Goal: Transaction & Acquisition: Subscribe to service/newsletter

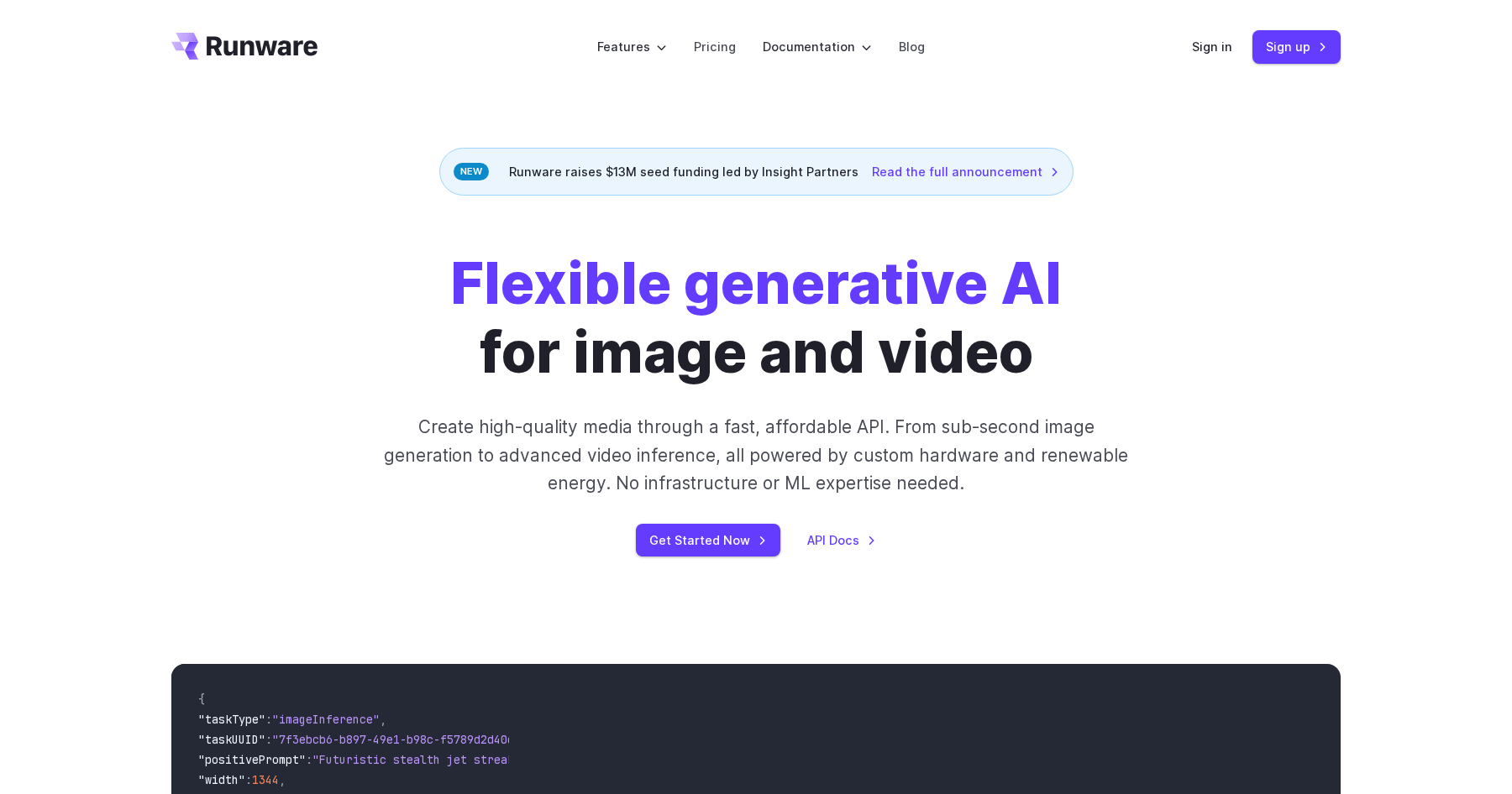
click at [753, 179] on div "Runware raises $13M seed funding led by Insight Partners Read the full announce…" at bounding box center [756, 171] width 634 height 47
click at [748, 175] on div "Runware raises $13M seed funding led by Insight Partners Read the full announce…" at bounding box center [756, 171] width 634 height 47
click at [797, 175] on div "Runware raises $13M seed funding led by Insight Partners Read the full announce…" at bounding box center [756, 171] width 634 height 47
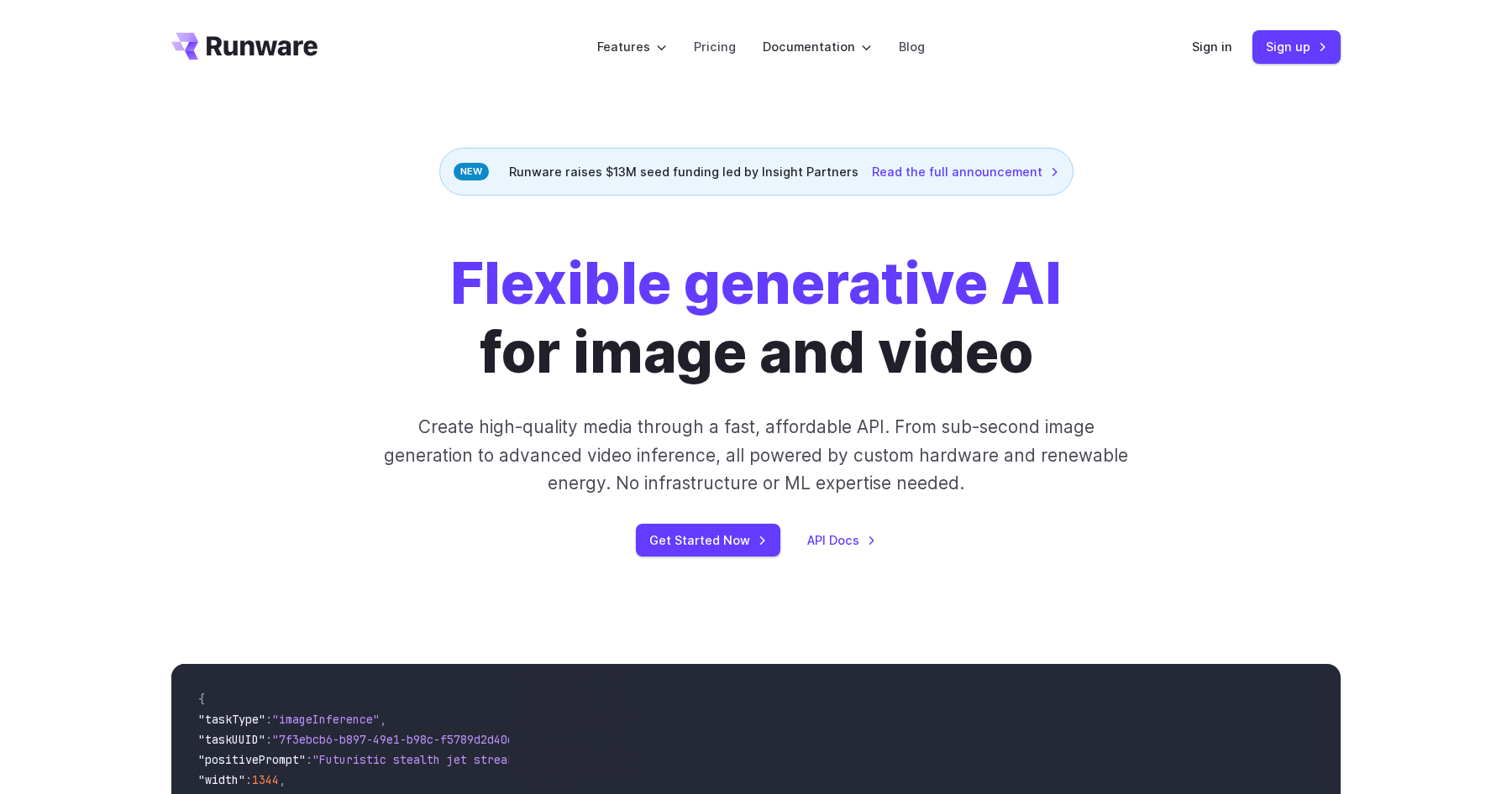
drag, startPoint x: 797, startPoint y: 175, endPoint x: 830, endPoint y: 175, distance: 33.0
click at [830, 175] on div "Runware raises $13M seed funding led by Insight Partners Read the full announce…" at bounding box center [756, 171] width 634 height 47
copy div "Insight Partners"
click at [887, 173] on link "Read the full announcement" at bounding box center [965, 171] width 187 height 19
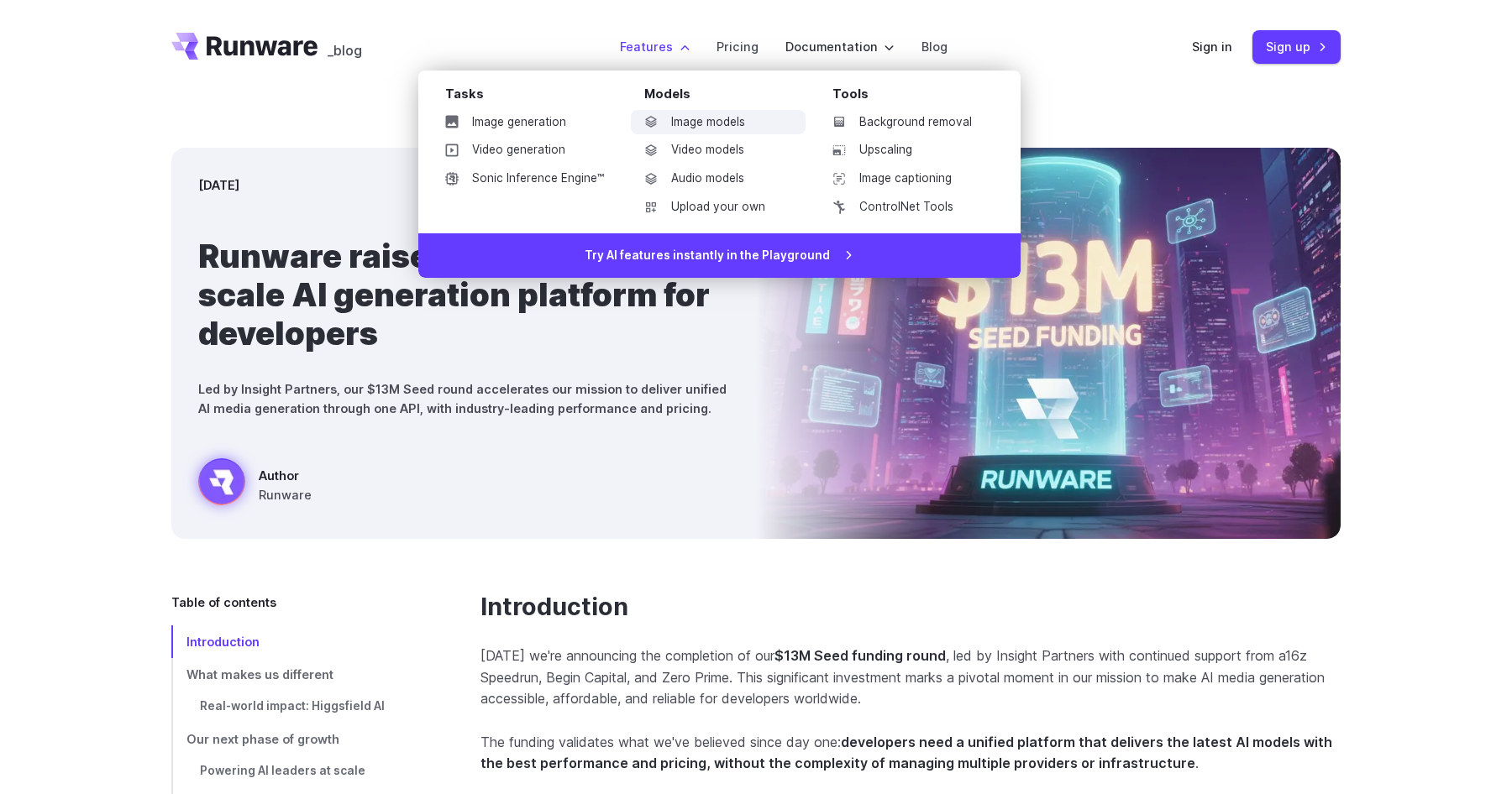
click at [714, 121] on link "Image models" at bounding box center [718, 122] width 175 height 25
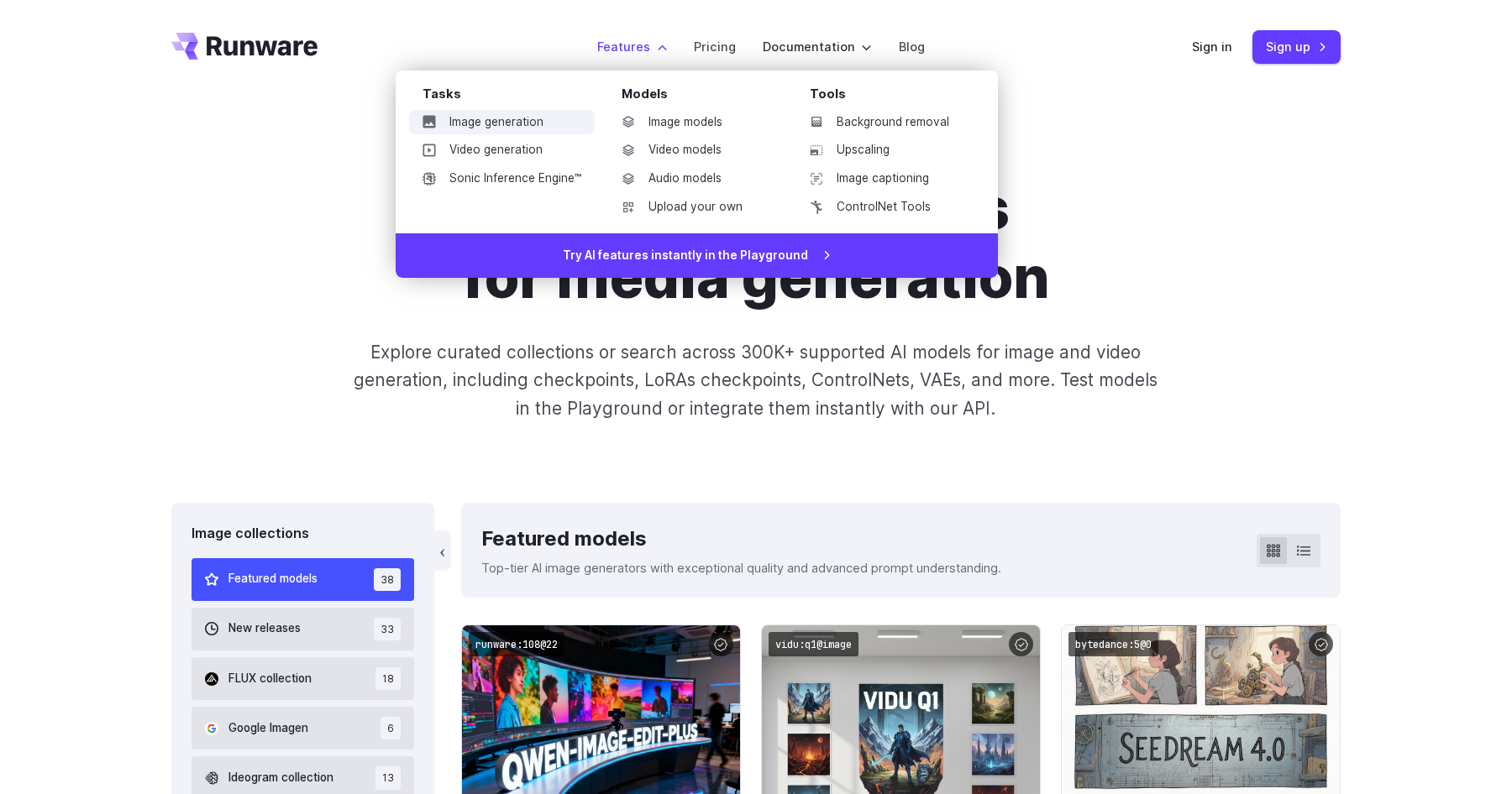
click at [514, 120] on link "Image generation" at bounding box center [501, 122] width 186 height 25
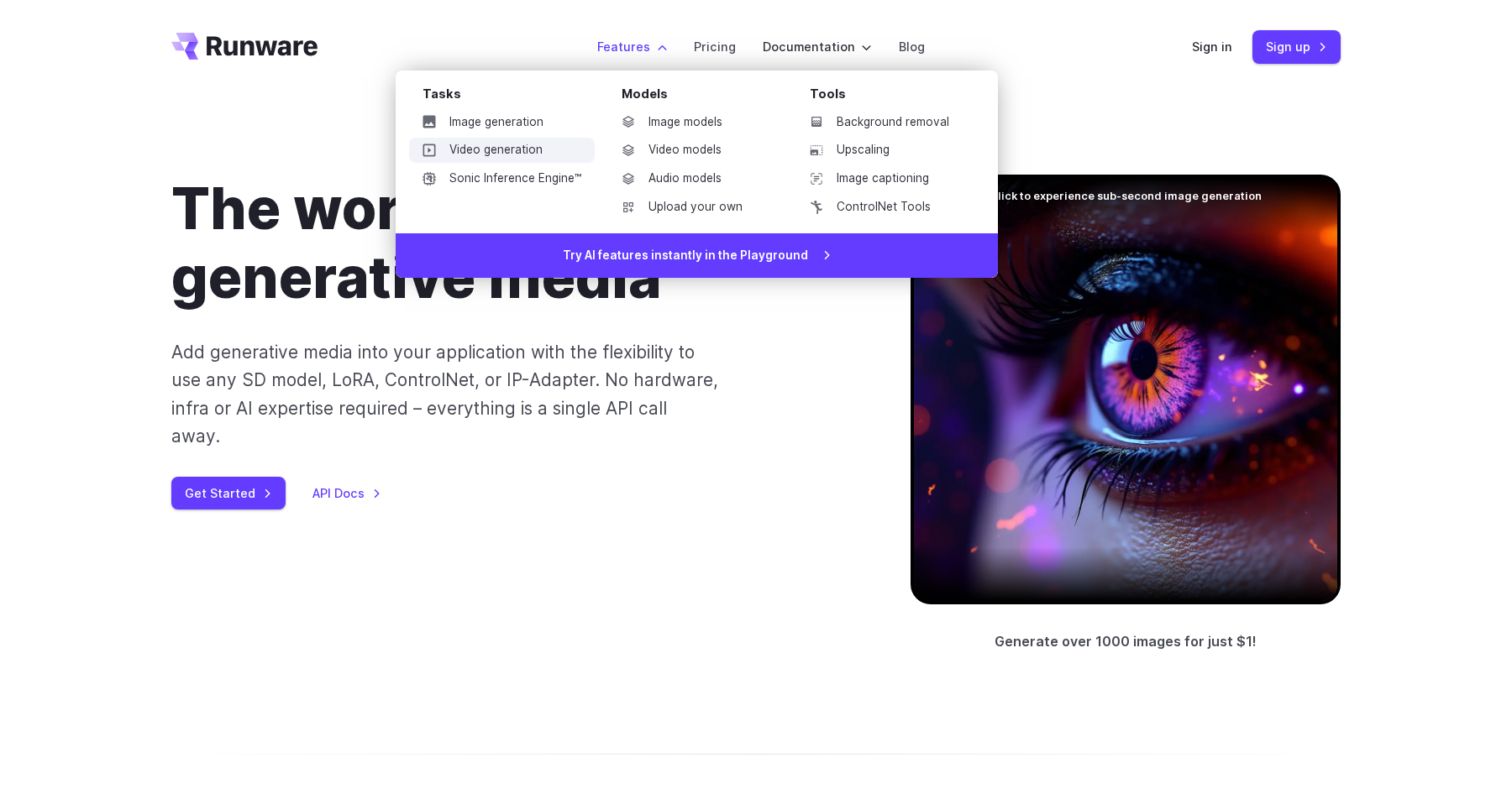
click at [526, 144] on link "Video generation" at bounding box center [501, 150] width 186 height 25
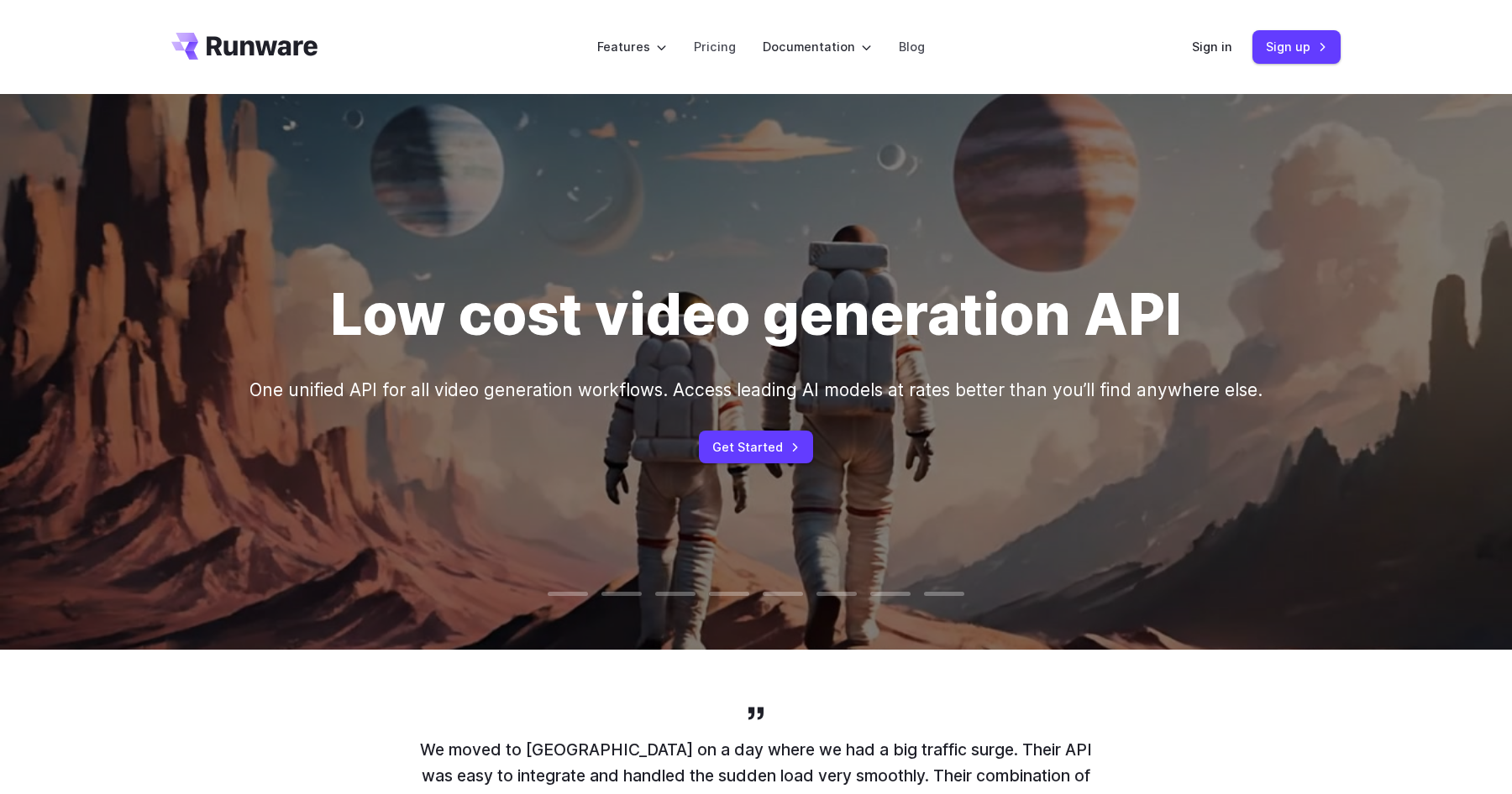
click at [281, 50] on icon "Go to /" at bounding box center [262, 46] width 111 height 19
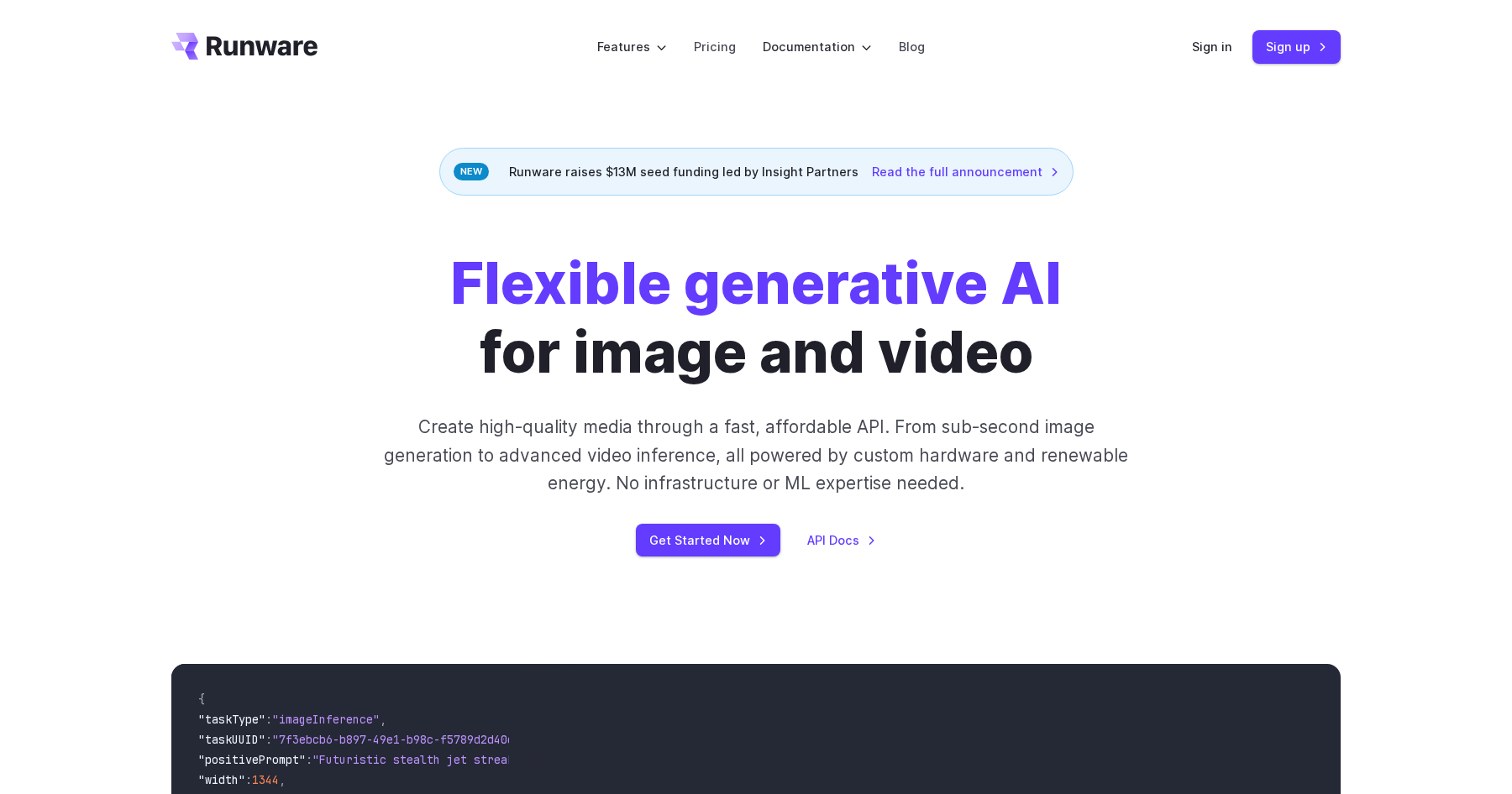
scroll to position [441, 0]
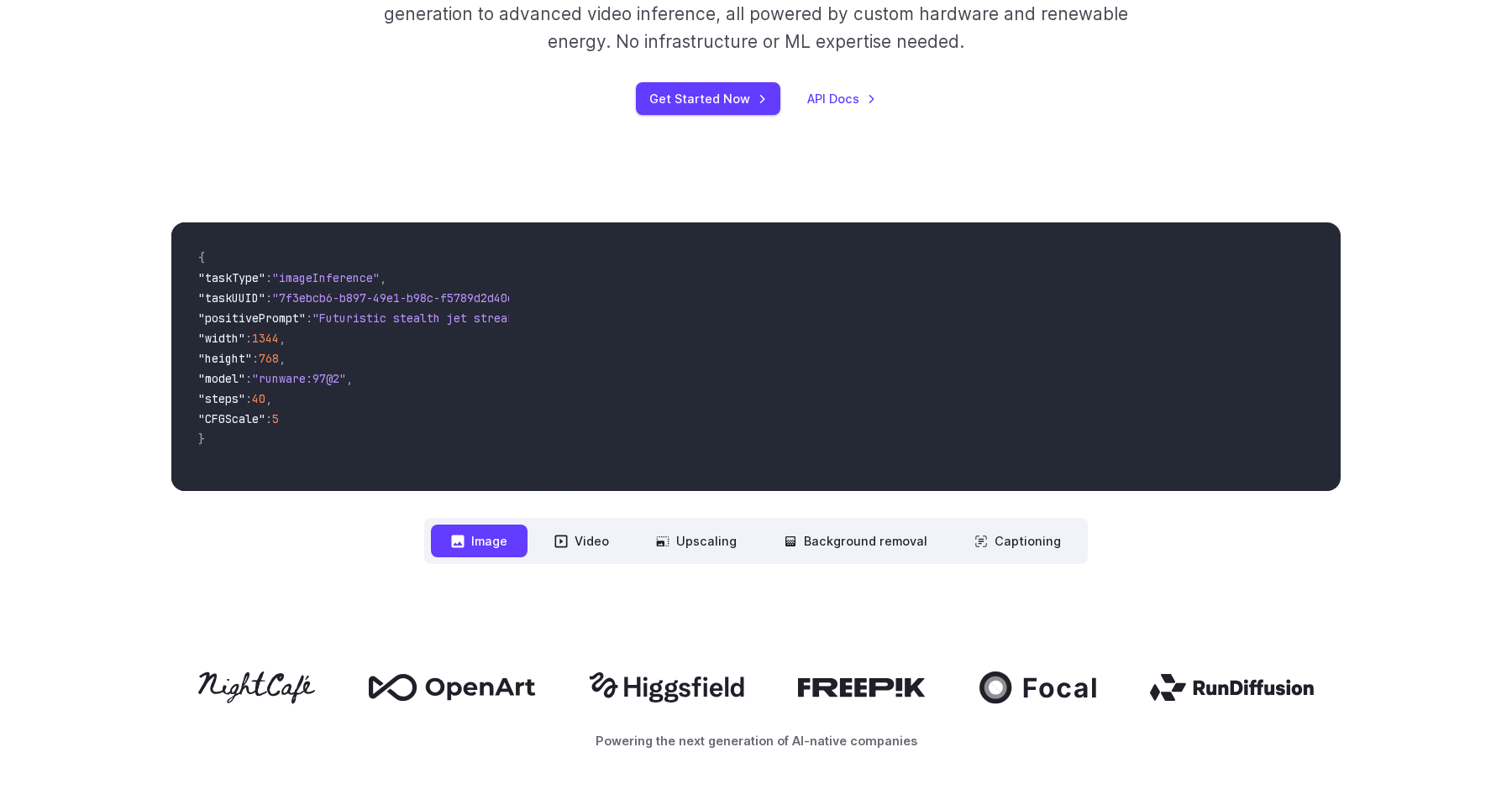
click at [279, 346] on span "1344" at bounding box center [265, 338] width 27 height 15
drag, startPoint x: 286, startPoint y: 346, endPoint x: 281, endPoint y: 421, distance: 75.2
click at [282, 394] on code "{ "taskType" : "imageInference" , "taskUUID" : "7f3ebcb6-b897-49e1-b98c-f5789d2…" at bounding box center [347, 356] width 325 height 242
click at [271, 441] on span "}" at bounding box center [347, 441] width 297 height 20
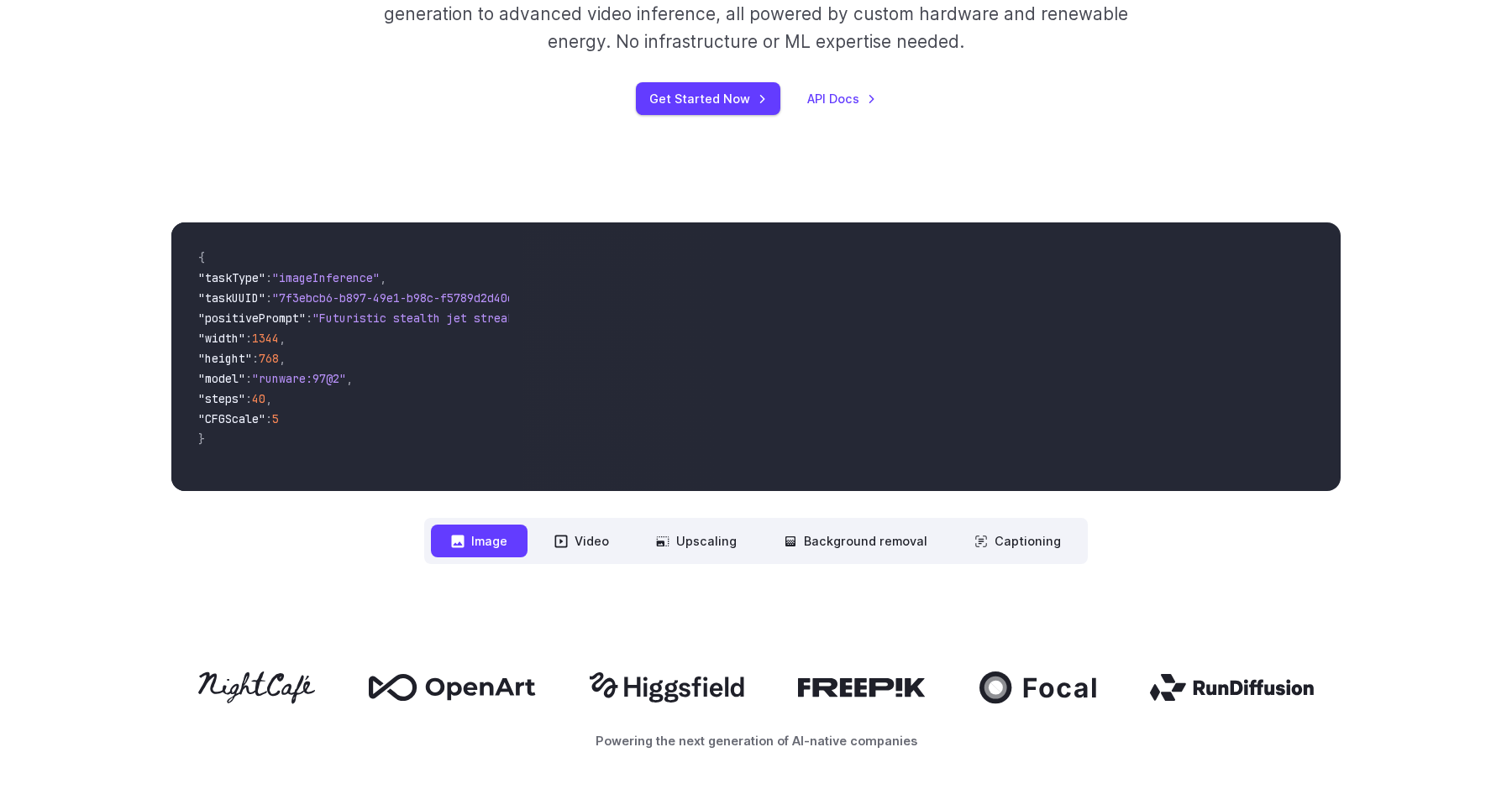
drag, startPoint x: 271, startPoint y: 441, endPoint x: 184, endPoint y: 244, distance: 215.4
click at [185, 244] on code "{ "taskType" : "imageInference" , "taskUUID" : "7f3ebcb6-b897-49e1-b98c-f5789d2…" at bounding box center [347, 356] width 325 height 242
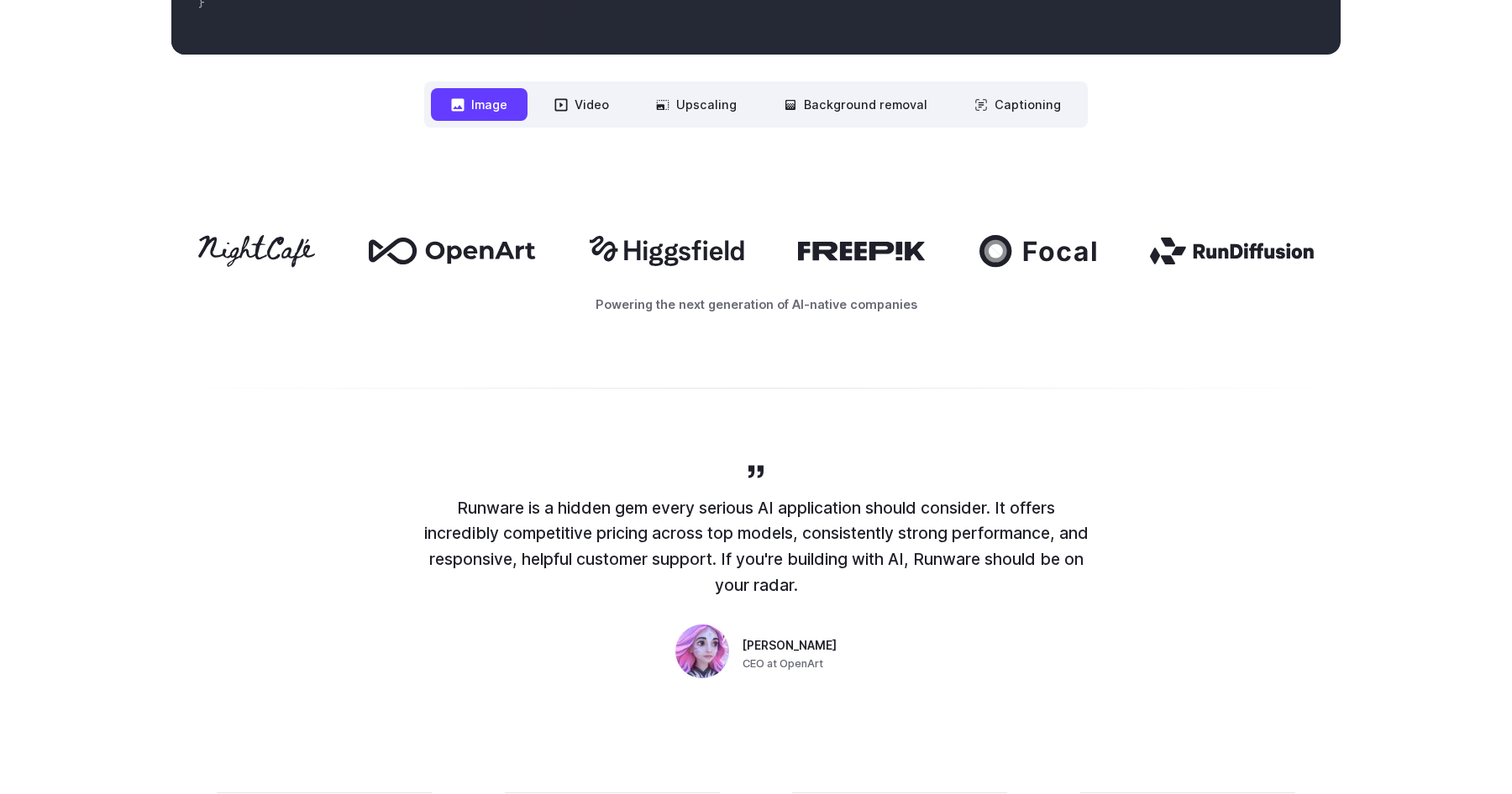
scroll to position [850, 0]
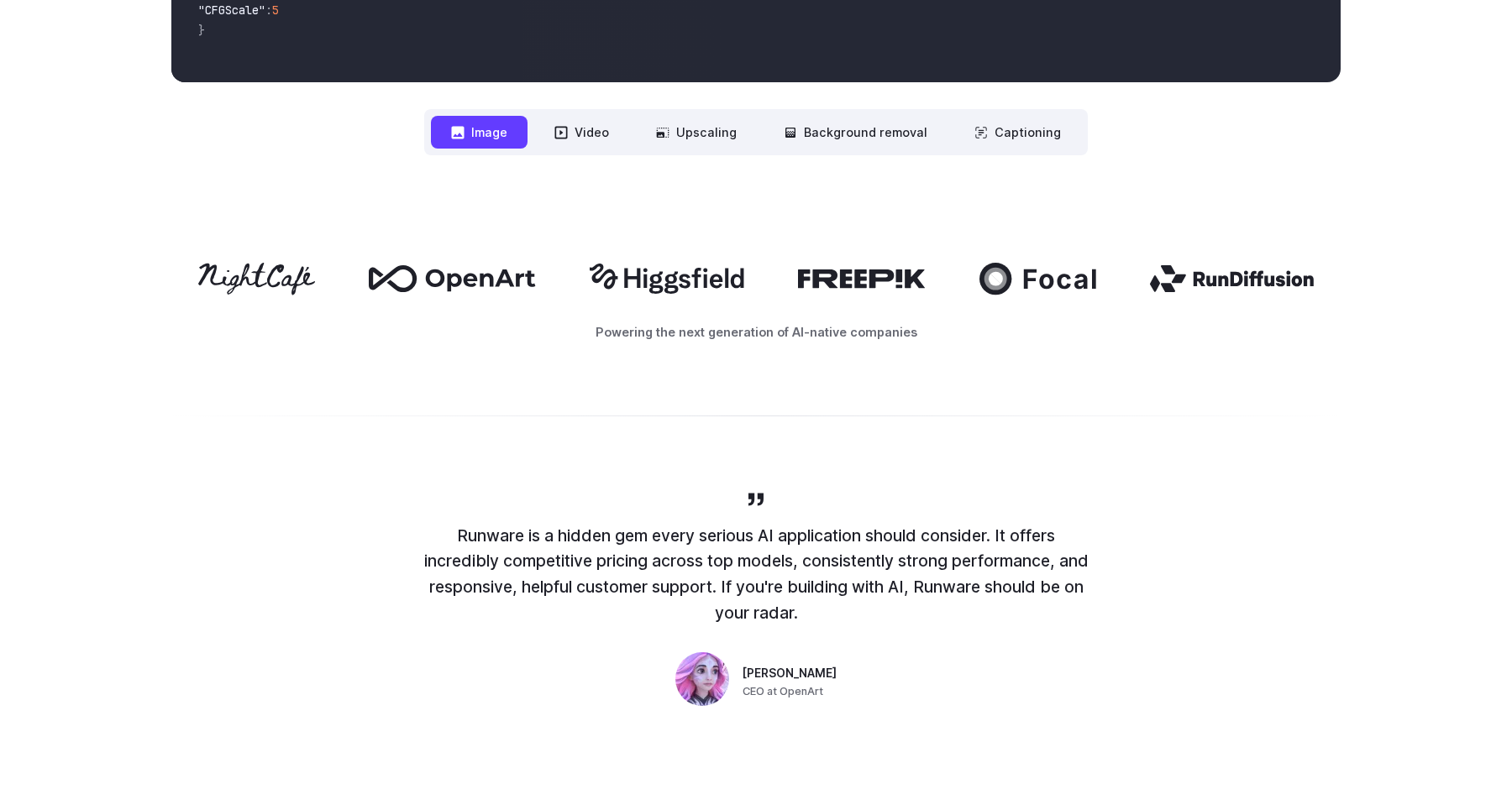
drag, startPoint x: 471, startPoint y: 288, endPoint x: 568, endPoint y: 288, distance: 97.0
click at [568, 288] on div at bounding box center [756, 279] width 1169 height 32
drag, startPoint x: 557, startPoint y: 363, endPoint x: 255, endPoint y: 235, distance: 328.0
click at [255, 235] on div "Powering the next generation of AI-native companies" at bounding box center [756, 302] width 1512 height 186
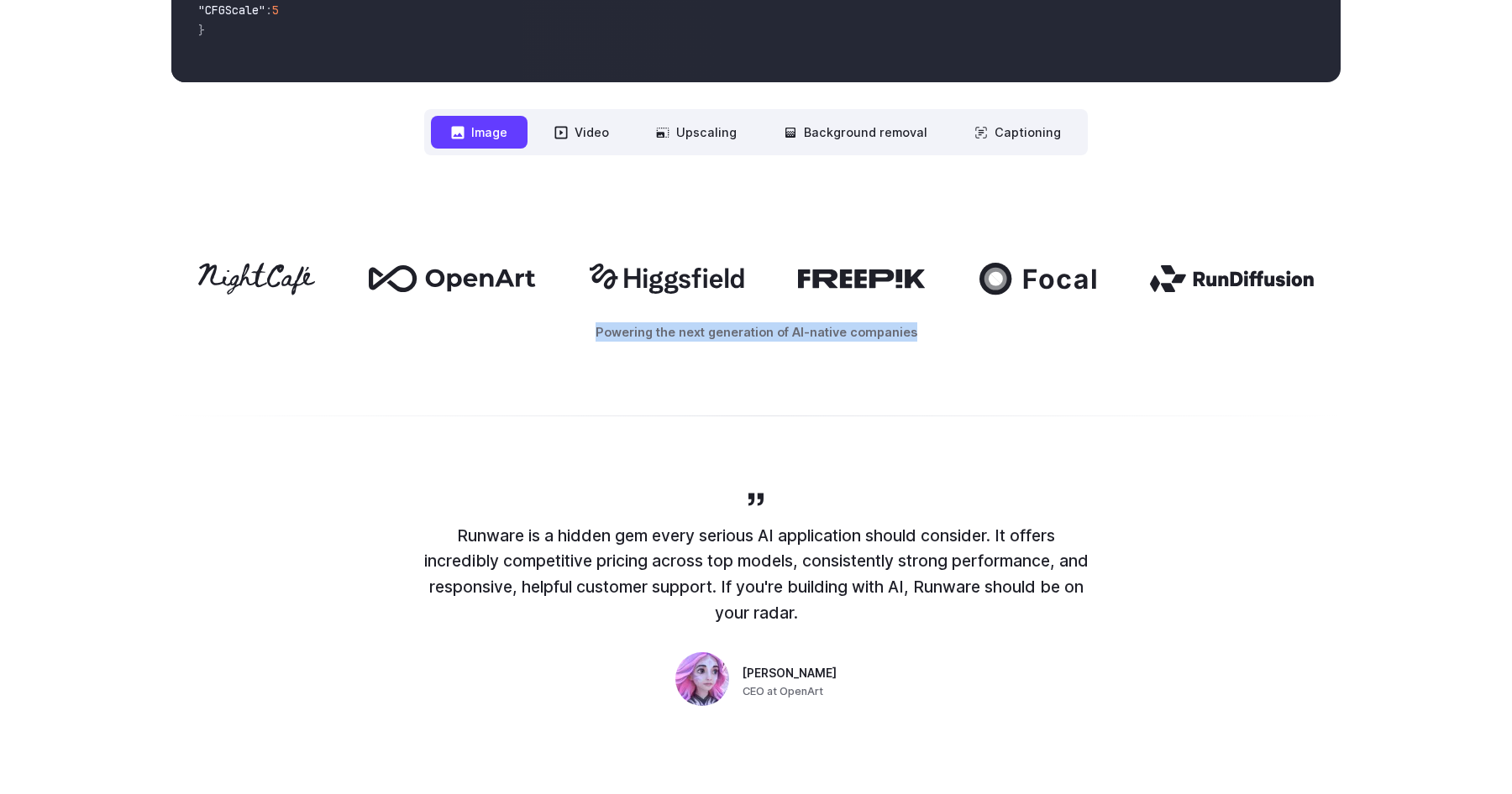
drag, startPoint x: 255, startPoint y: 235, endPoint x: 913, endPoint y: 338, distance: 666.0
click at [913, 338] on div "Powering the next generation of AI-native companies" at bounding box center [756, 302] width 1512 height 186
click at [913, 338] on p "Powering the next generation of AI-native companies" at bounding box center [756, 332] width 1169 height 19
click at [581, 118] on button "Video" at bounding box center [581, 132] width 95 height 33
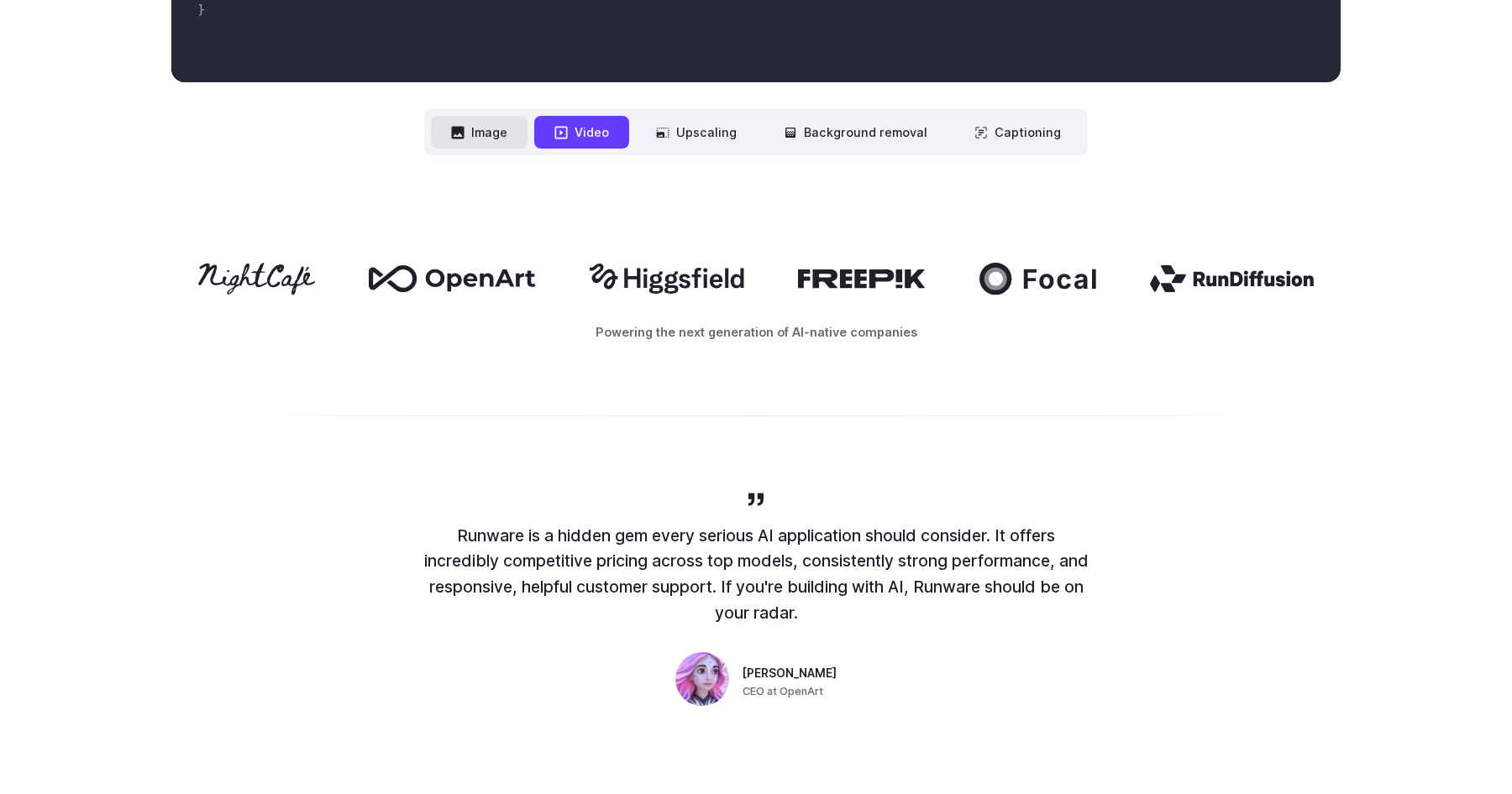
click at [485, 128] on button "Image" at bounding box center [479, 132] width 97 height 33
click at [635, 128] on nav "**********" at bounding box center [756, 132] width 663 height 47
click at [881, 147] on button "Background removal" at bounding box center [855, 132] width 184 height 33
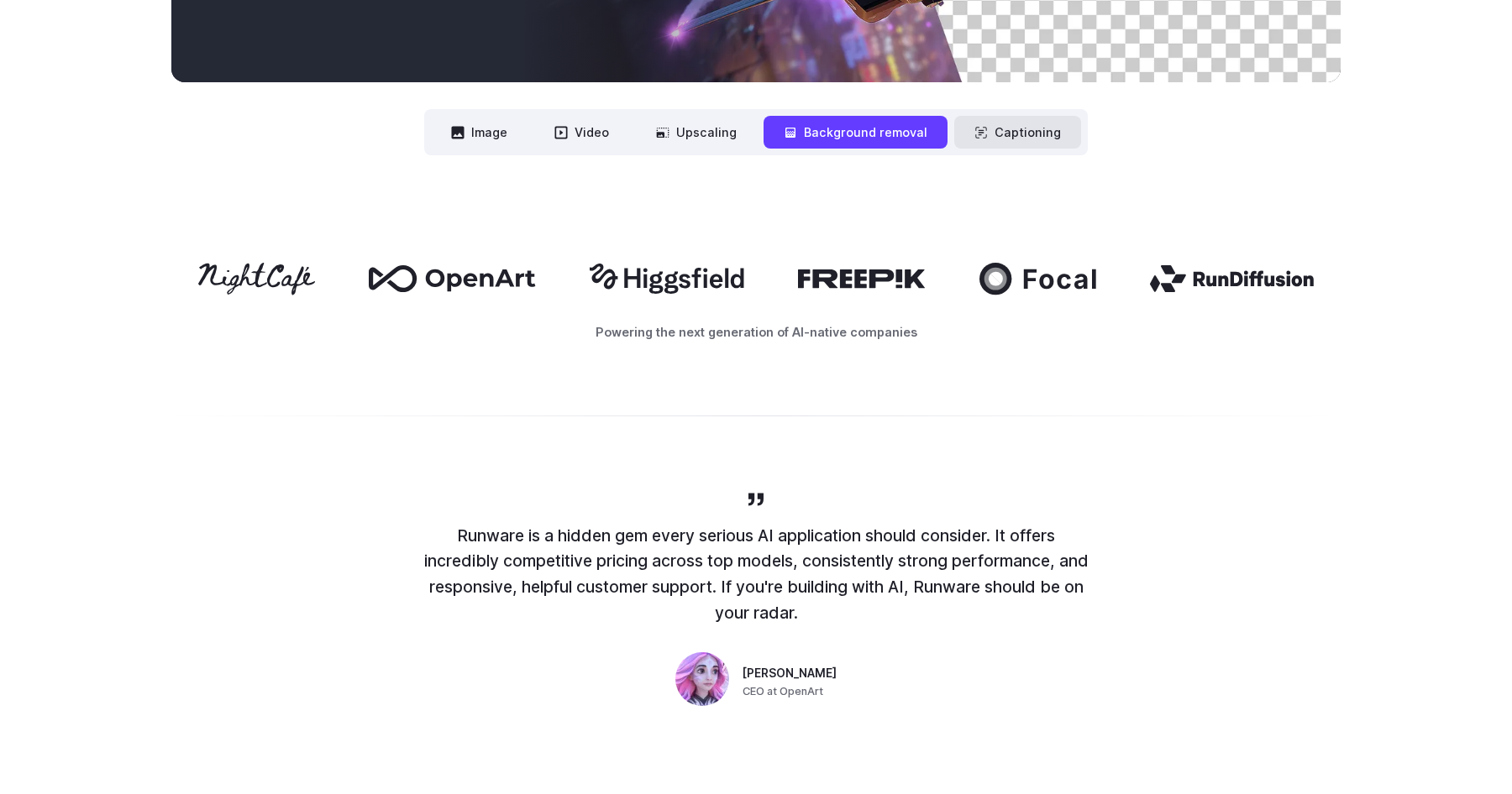
click at [1046, 131] on button "Captioning" at bounding box center [1018, 132] width 127 height 33
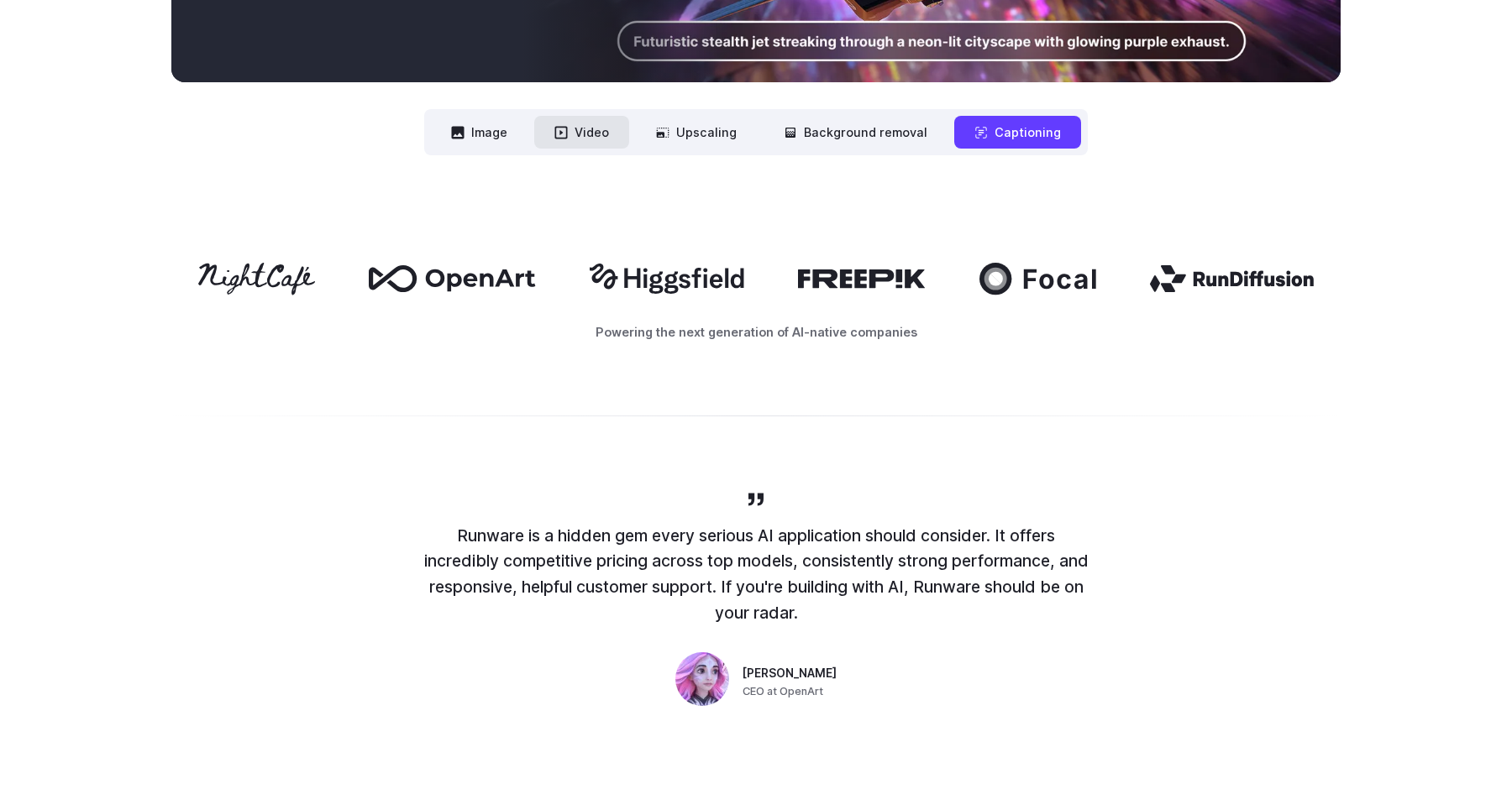
click at [585, 121] on button "Video" at bounding box center [581, 132] width 95 height 33
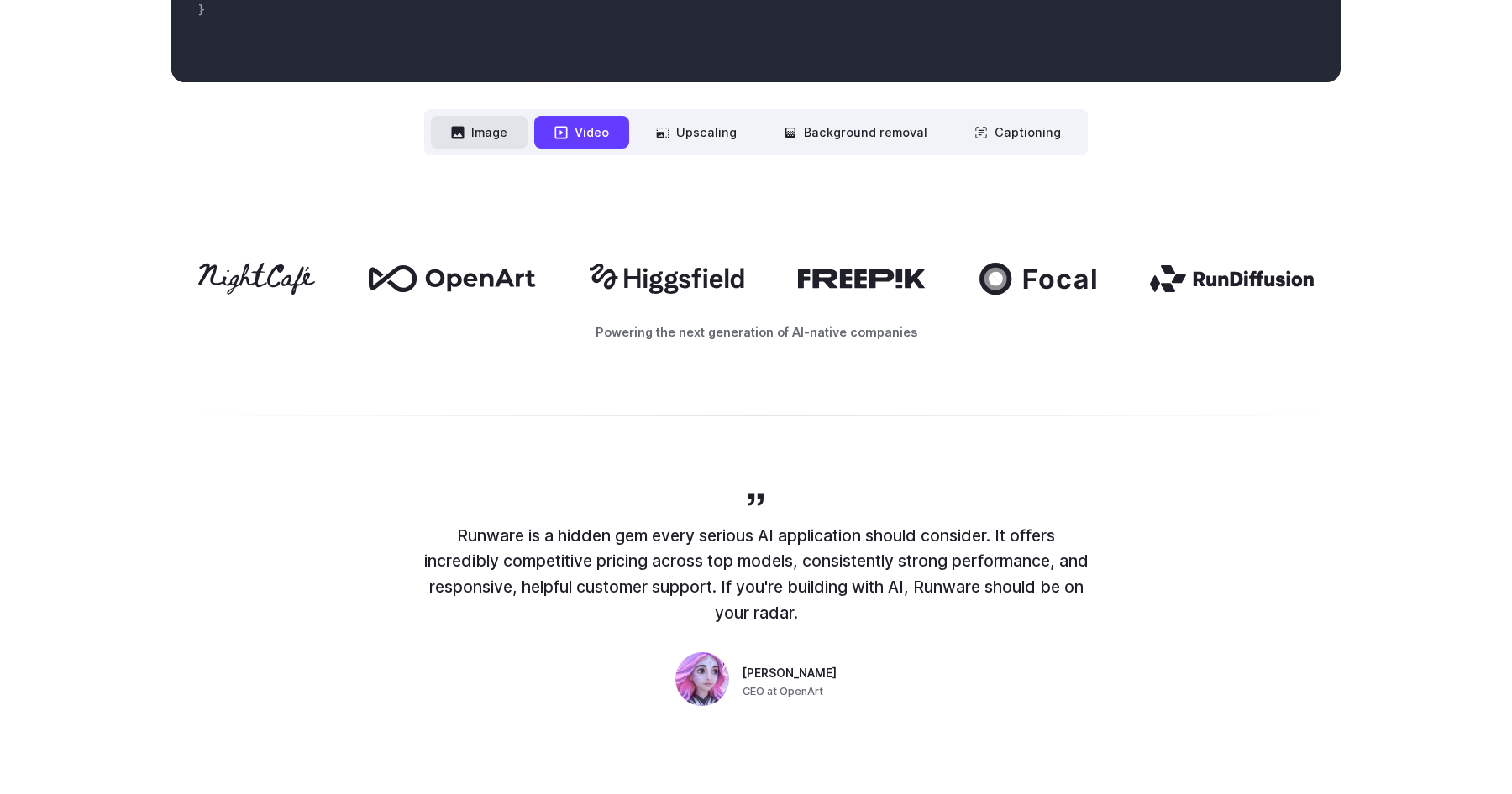
click at [440, 144] on button "Image" at bounding box center [479, 132] width 97 height 33
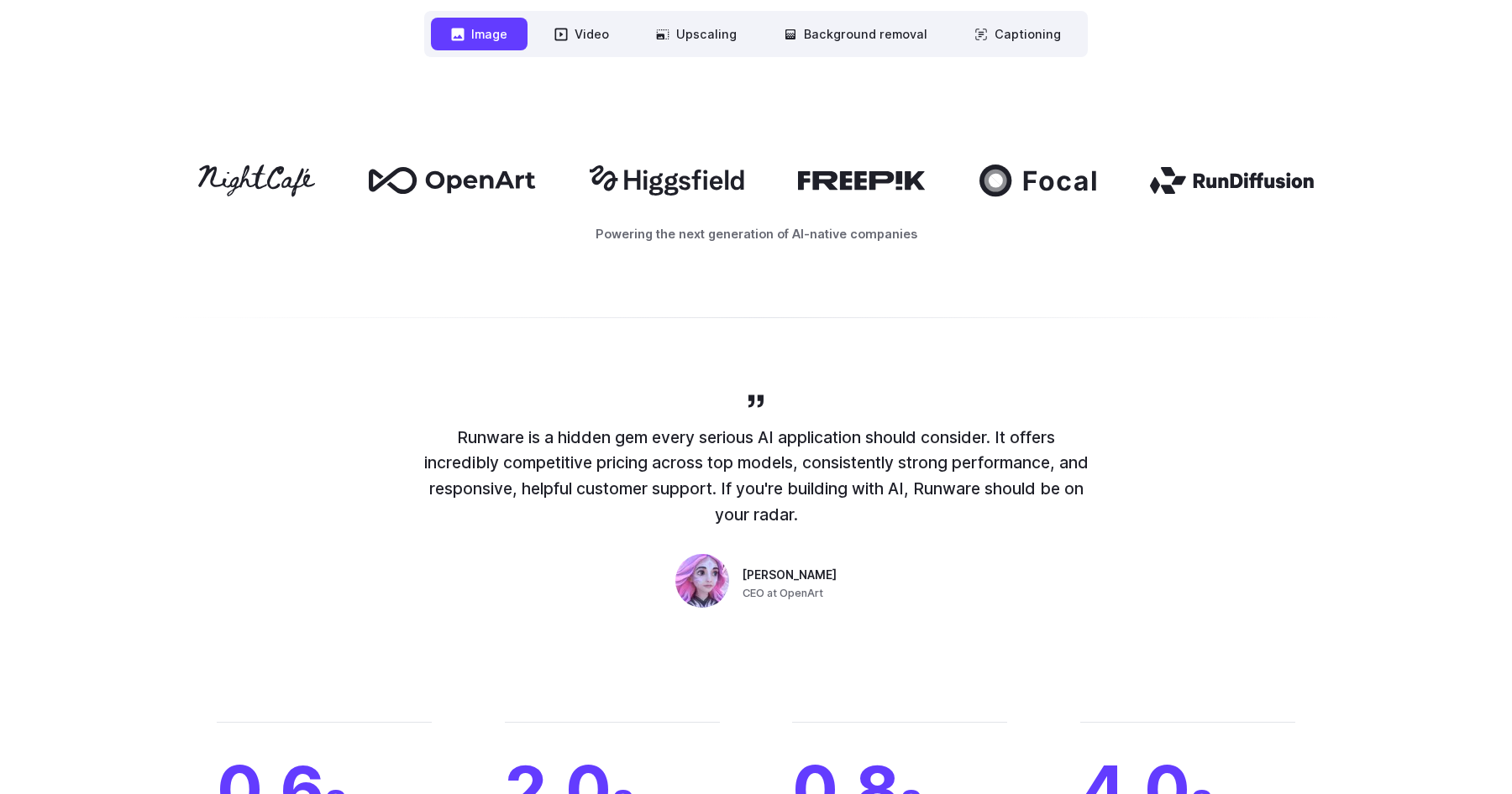
scroll to position [1126, 0]
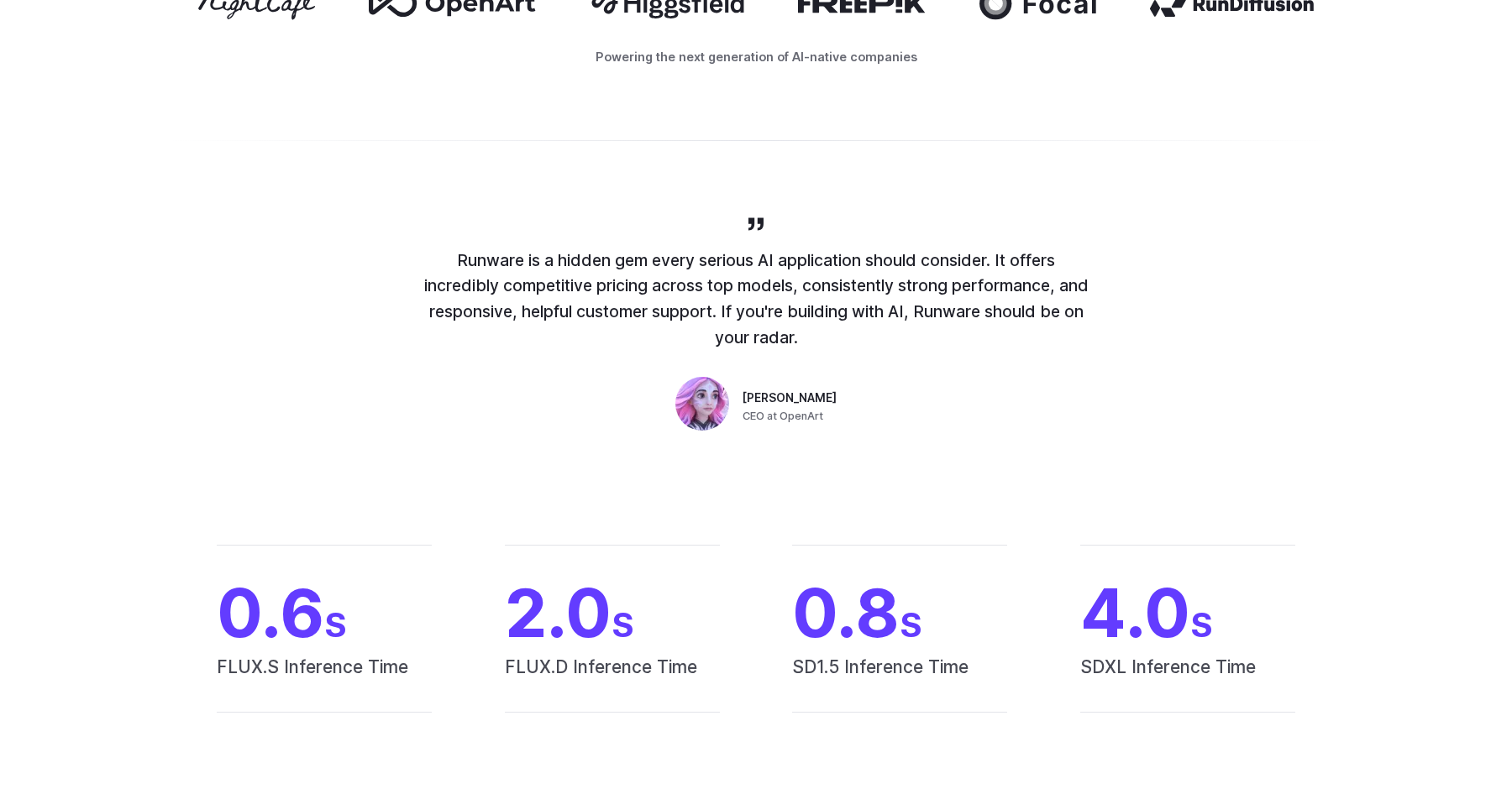
click at [455, 261] on p "Runware is a hidden gem every serious AI application should consider. It offers…" at bounding box center [756, 299] width 672 height 103
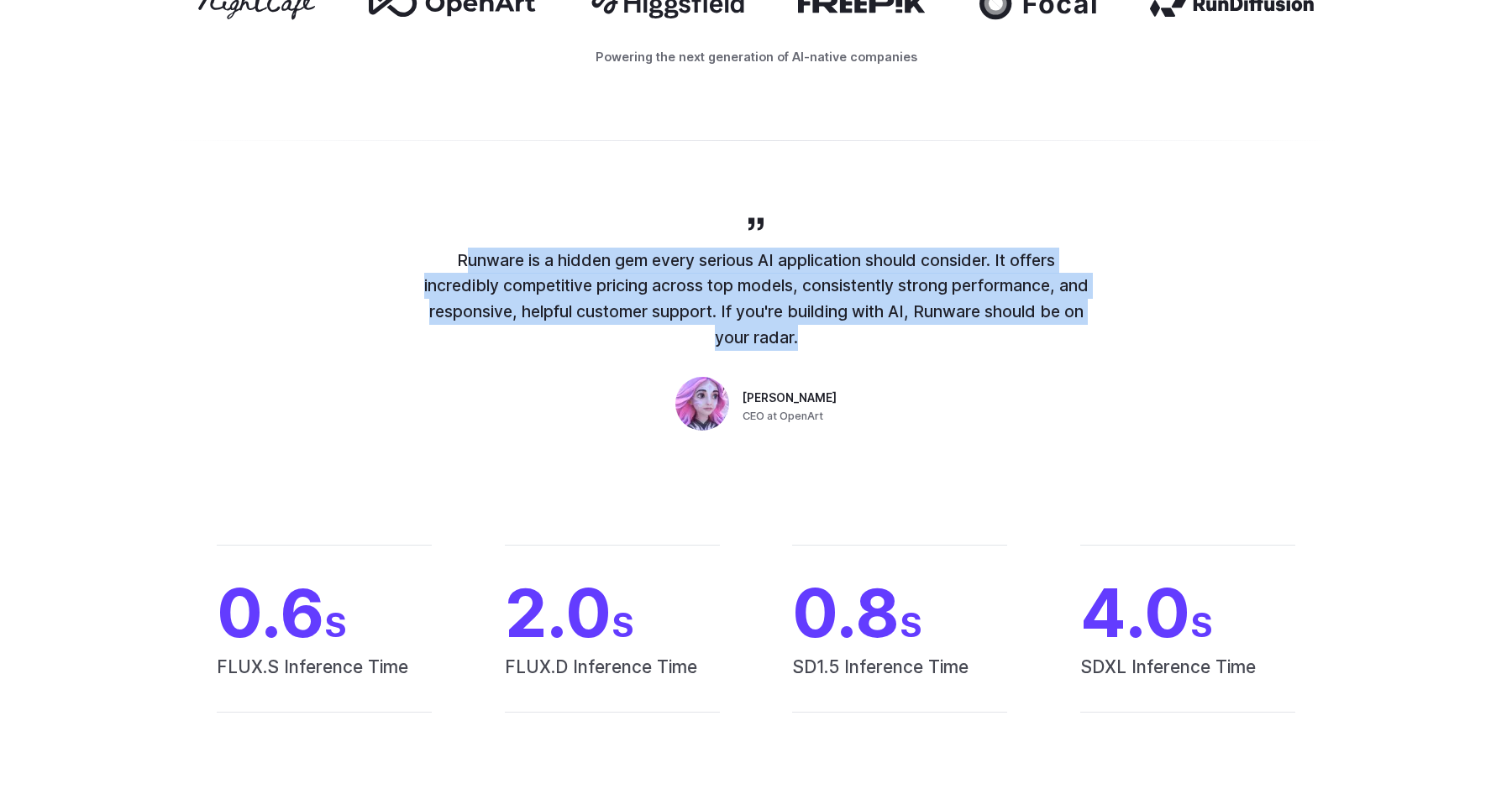
click at [455, 261] on p "Runware is a hidden gem every serious AI application should consider. It offers…" at bounding box center [756, 299] width 672 height 103
click at [435, 261] on p "Runware is a hidden gem every serious AI application should consider. It offers…" at bounding box center [756, 299] width 672 height 103
drag, startPoint x: 435, startPoint y: 261, endPoint x: 829, endPoint y: 345, distance: 402.9
click at [829, 345] on p "Runware is a hidden gem every serious AI application should consider. It offers…" at bounding box center [756, 299] width 672 height 103
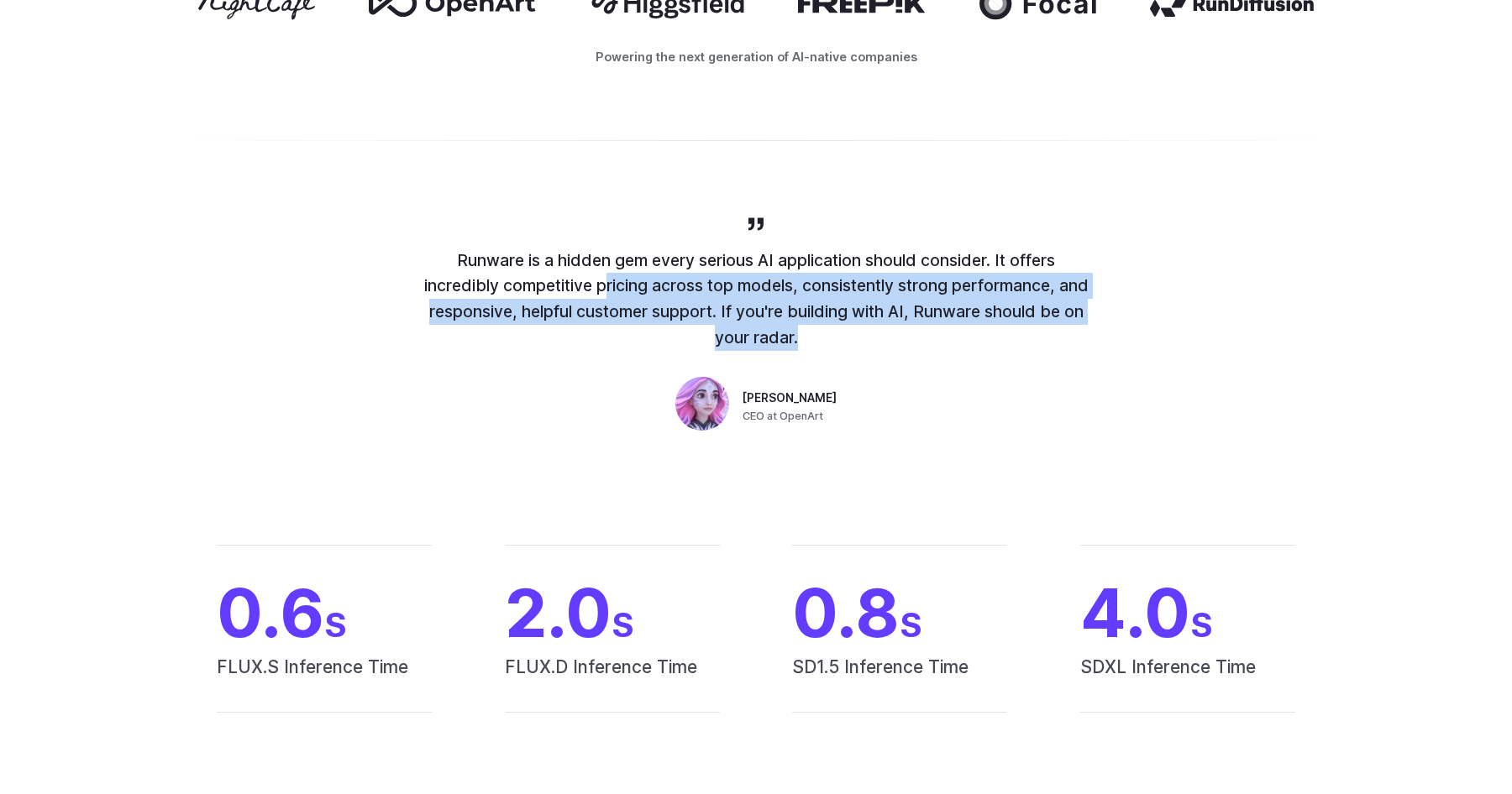
drag, startPoint x: 829, startPoint y: 345, endPoint x: 595, endPoint y: 270, distance: 245.7
click at [595, 270] on p "Runware is a hidden gem every serious AI application should consider. It offers…" at bounding box center [756, 299] width 672 height 103
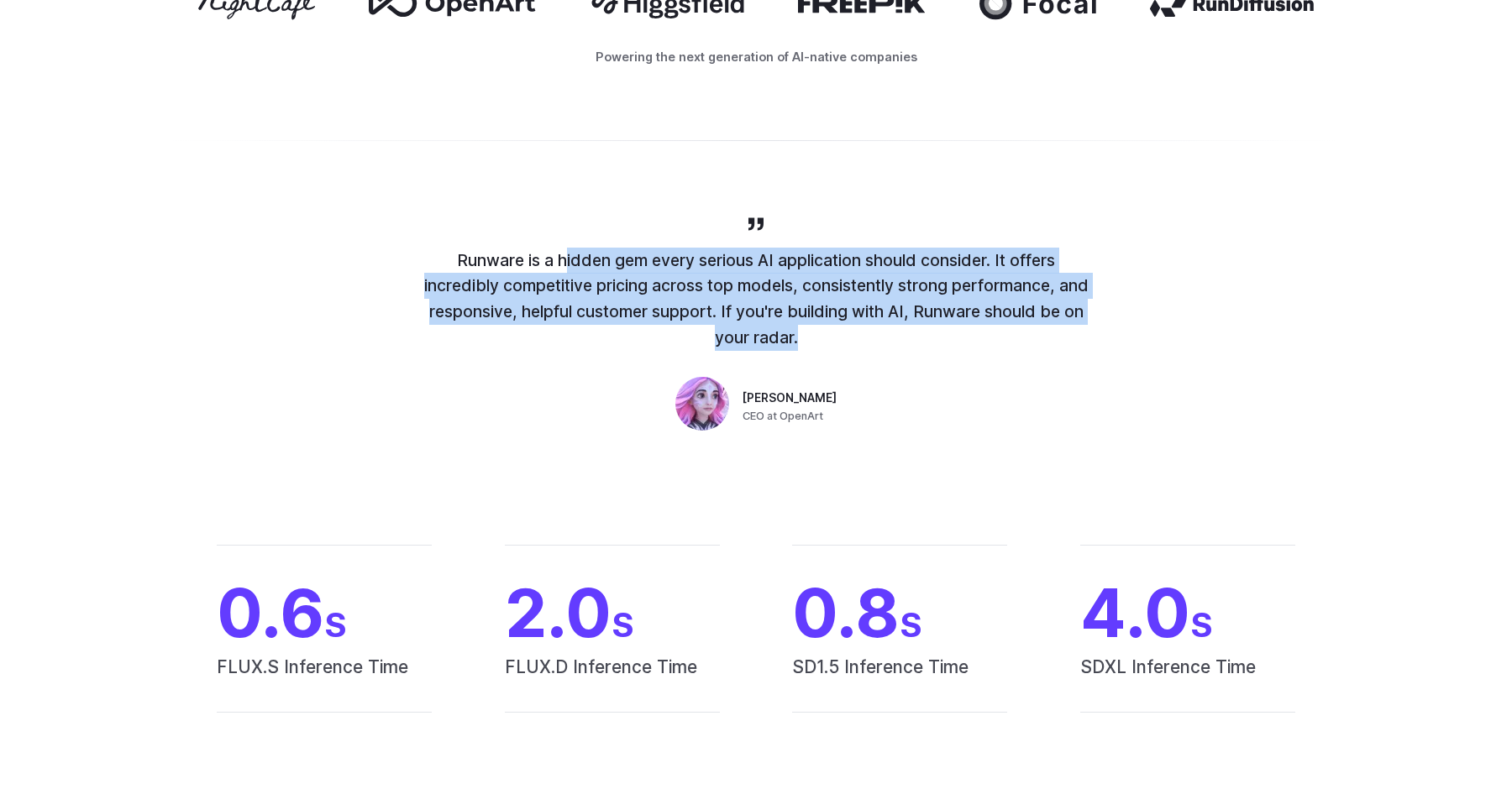
click at [595, 270] on p "Runware is a hidden gem every serious AI application should consider. It offers…" at bounding box center [756, 299] width 672 height 103
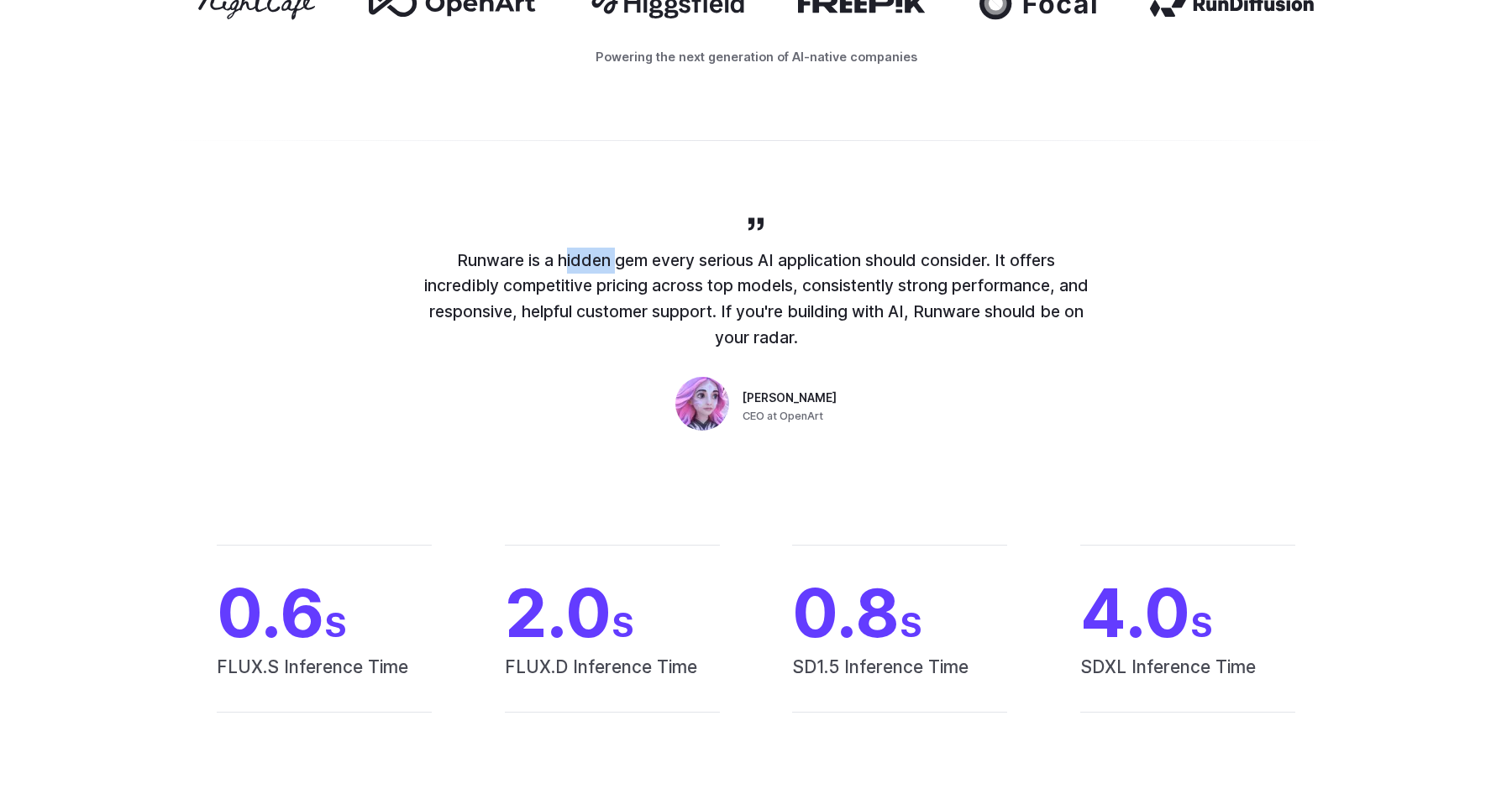
click at [595, 270] on p "Runware is a hidden gem every serious AI application should consider. It offers…" at bounding box center [756, 299] width 672 height 103
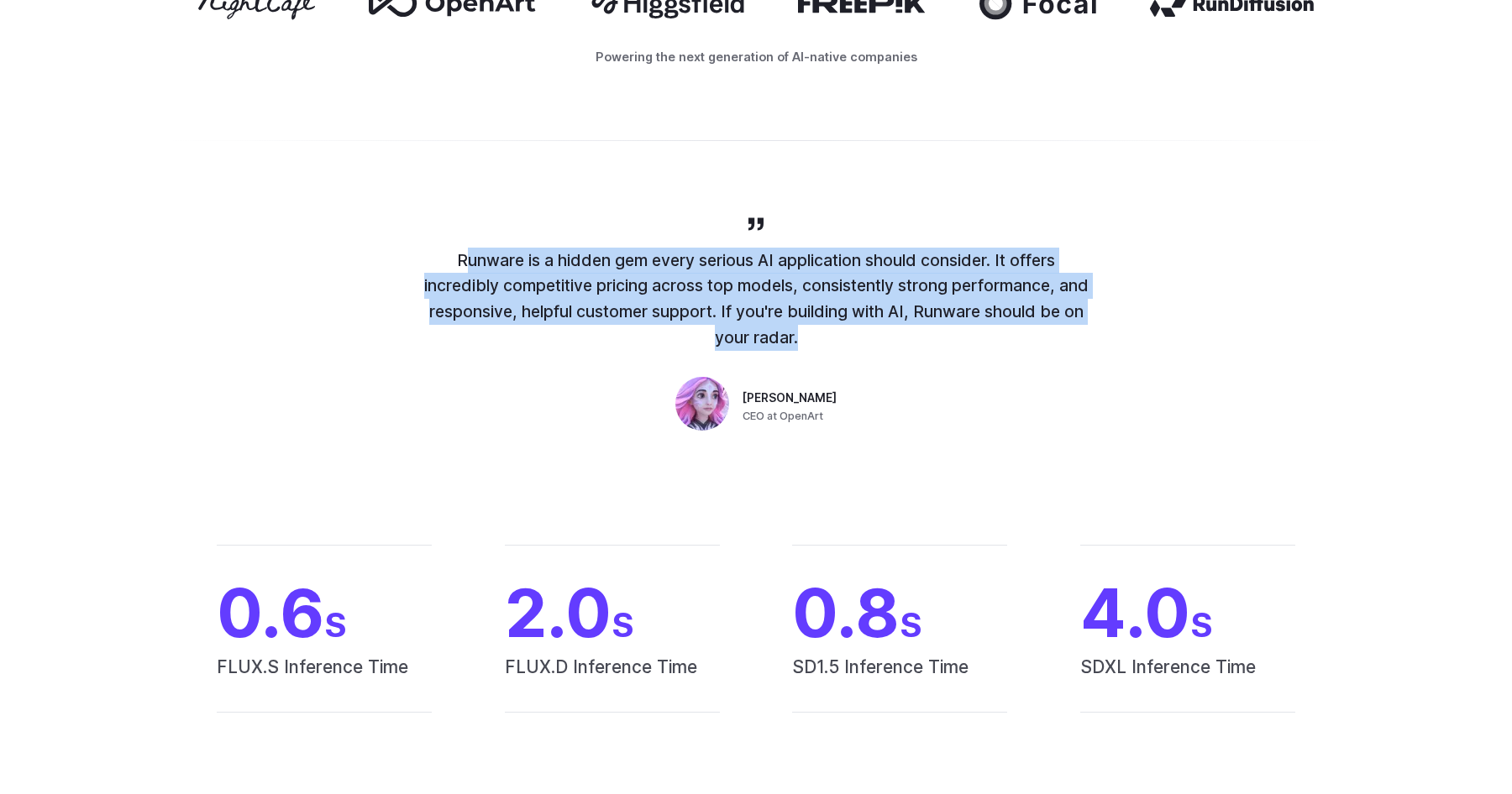
click at [595, 270] on p "Runware is a hidden gem every serious AI application should consider. It offers…" at bounding box center [756, 299] width 672 height 103
click at [537, 289] on p "Runware is a hidden gem every serious AI application should consider. It offers…" at bounding box center [756, 299] width 672 height 103
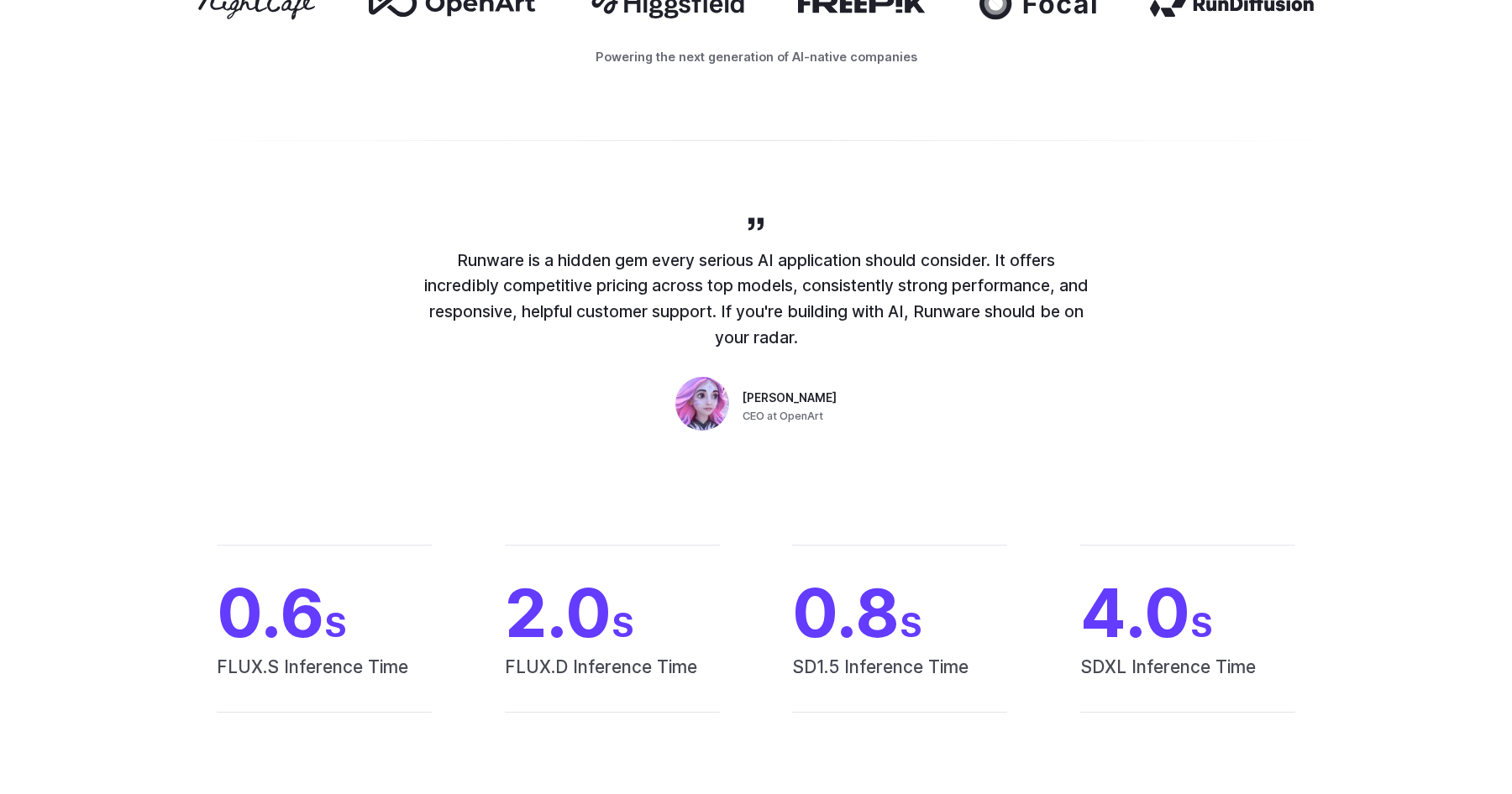
scroll to position [1404, 0]
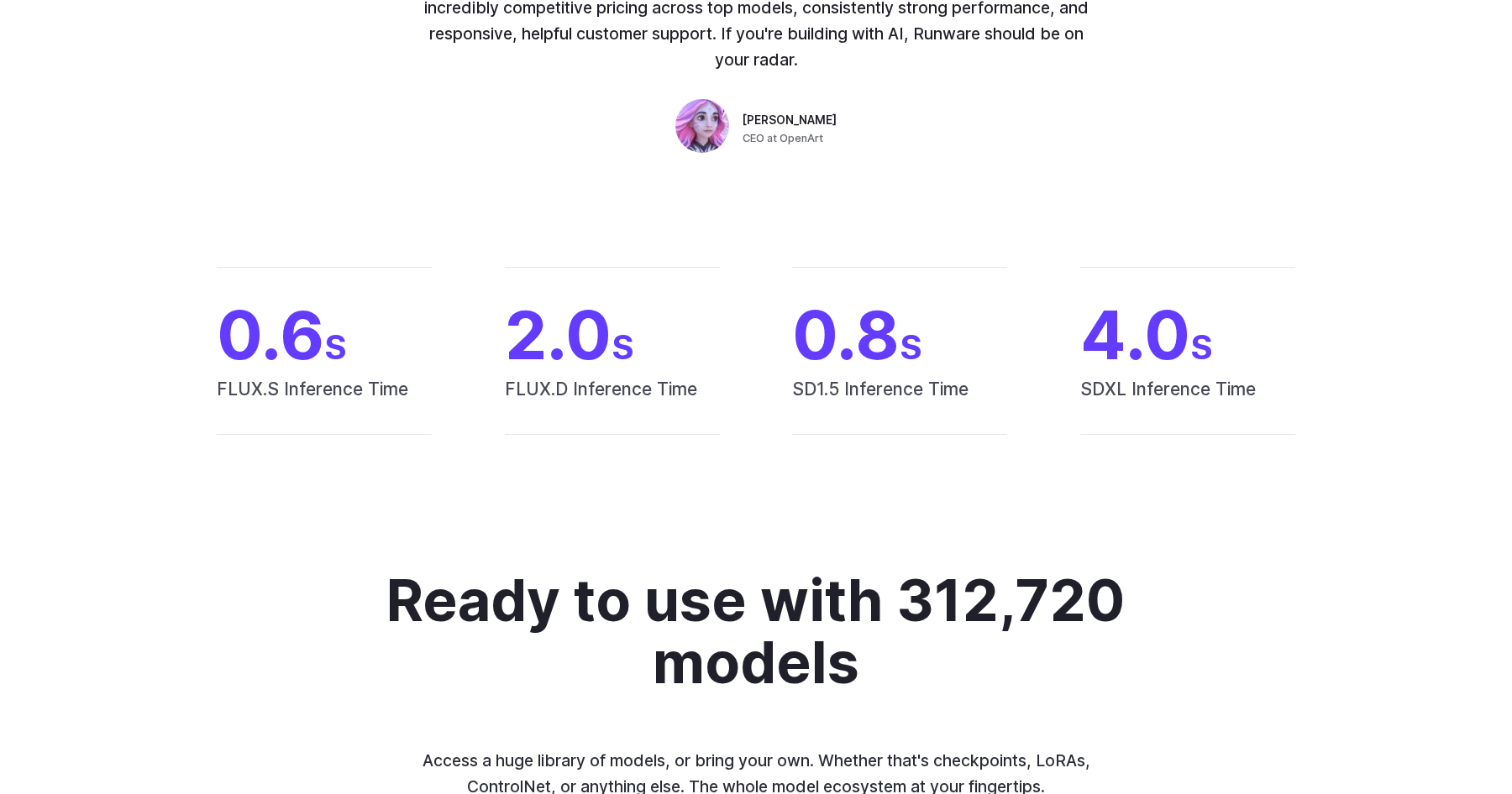
click at [795, 136] on span "CEO at OpenArt" at bounding box center [783, 138] width 81 height 17
click at [545, 346] on span "2.0 S" at bounding box center [612, 335] width 215 height 67
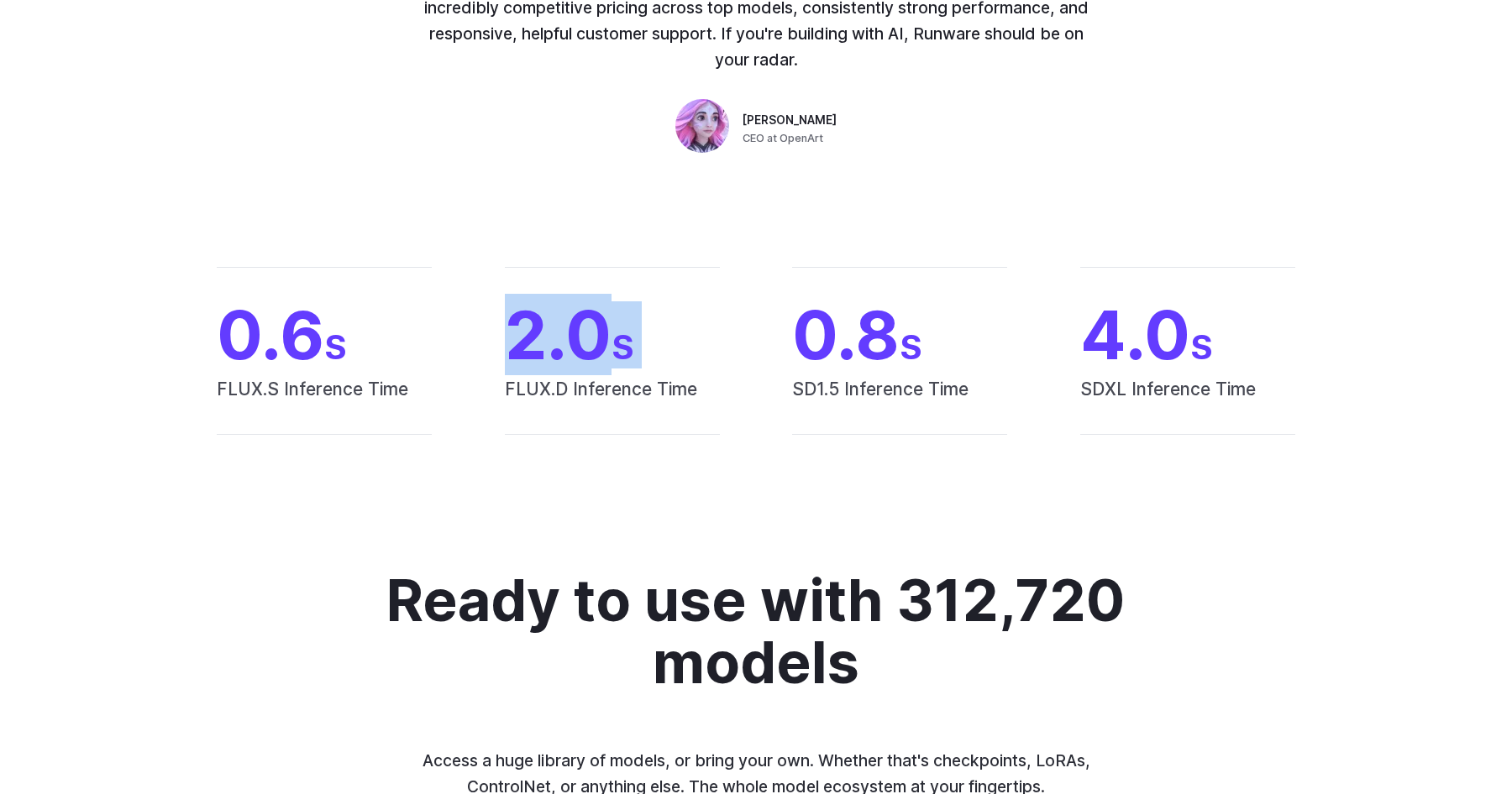
click at [545, 346] on span "2.0 S" at bounding box center [612, 335] width 215 height 67
click at [283, 366] on span "0.6 S" at bounding box center [324, 335] width 215 height 67
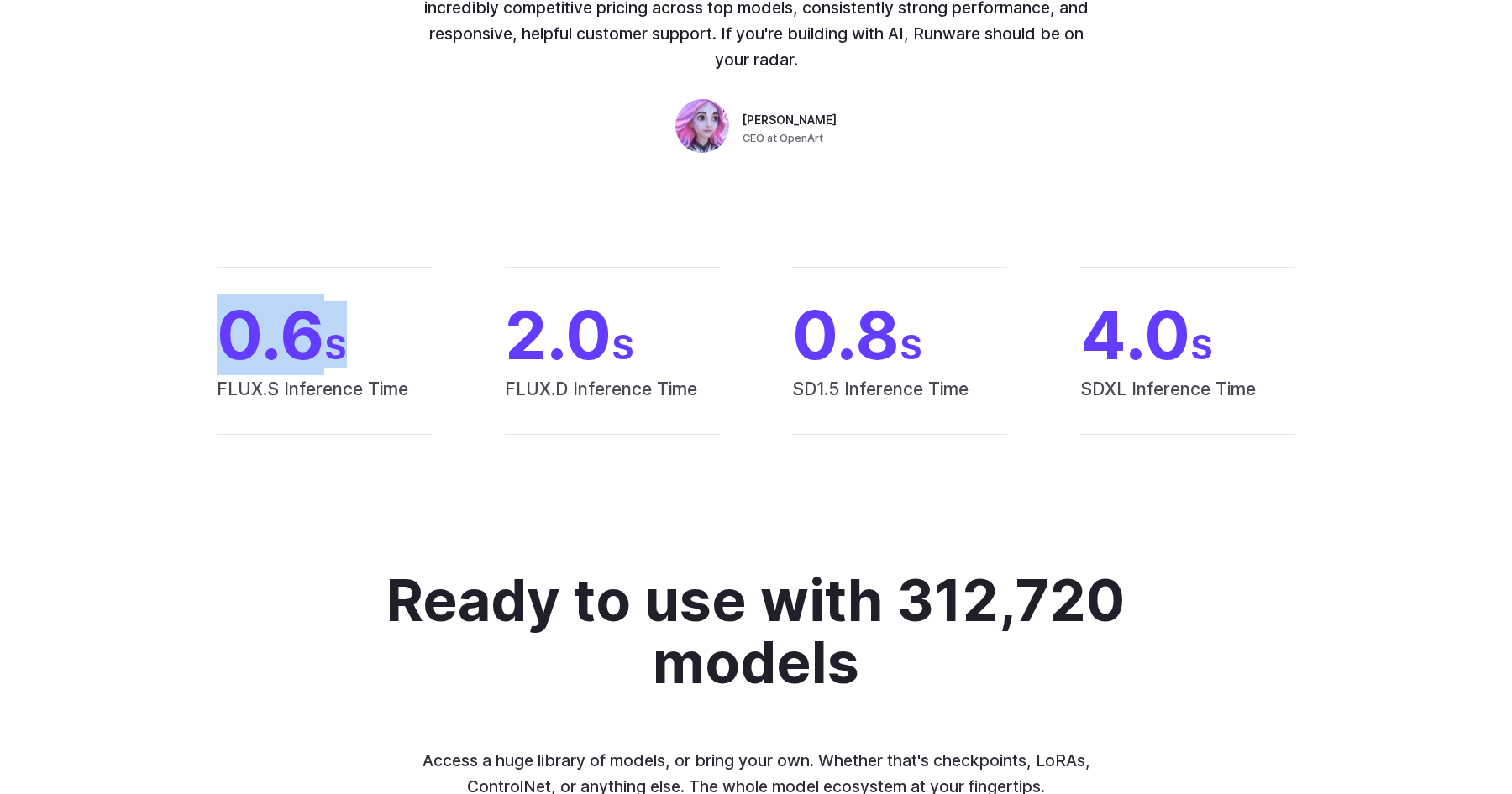
click at [283, 366] on span "0.6 S" at bounding box center [324, 335] width 215 height 67
click at [352, 388] on span "FLUX.S Inference Time" at bounding box center [324, 404] width 215 height 59
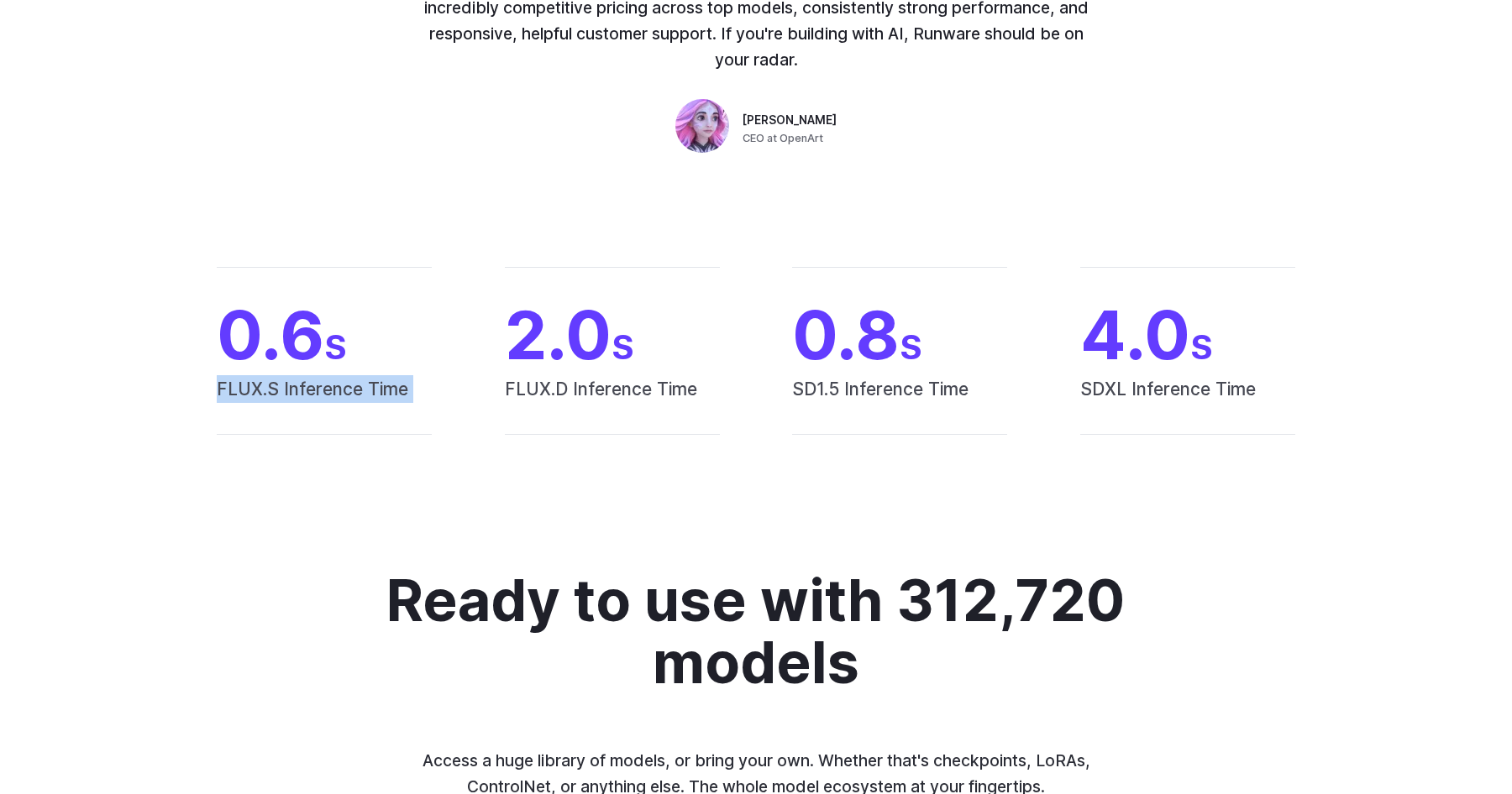
click at [352, 388] on span "FLUX.S Inference Time" at bounding box center [324, 404] width 215 height 59
click at [444, 404] on div "0.6 S FLUX.S Inference Time 2.0 S FLUX.D Inference Time 0.8 S SD1.5 Inference T…" at bounding box center [756, 351] width 1169 height 168
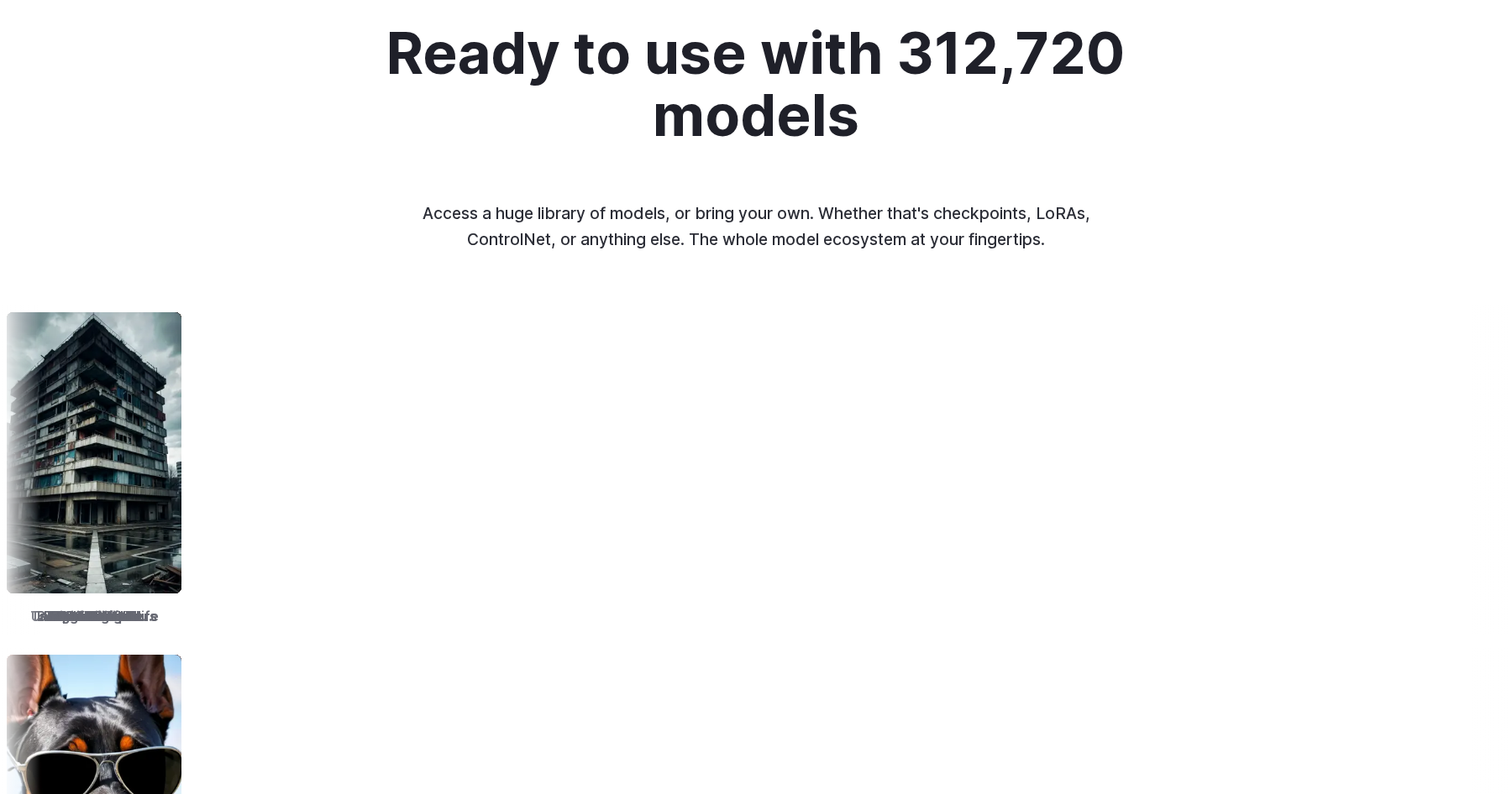
scroll to position [1948, 0]
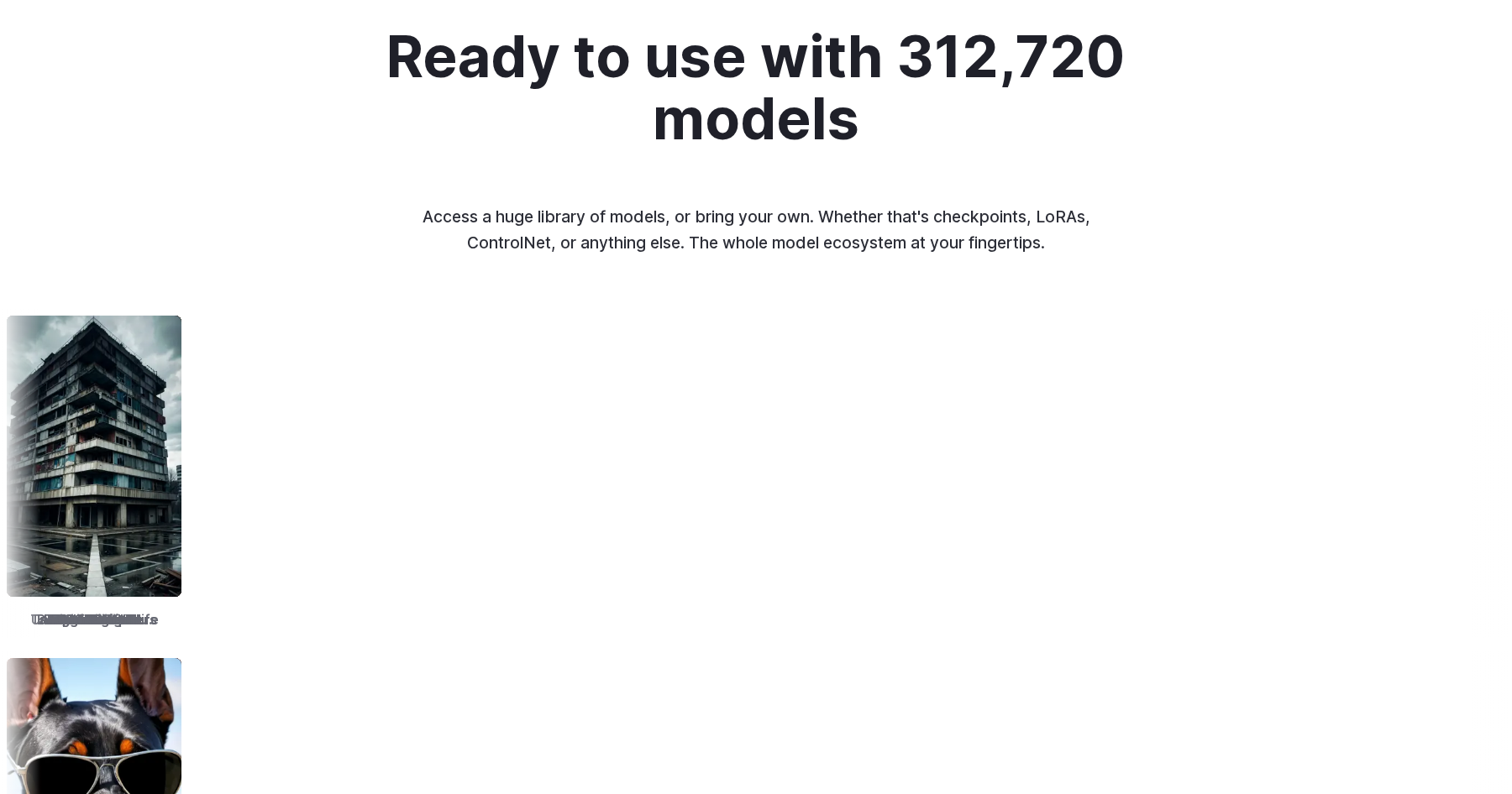
click at [441, 210] on p "Access a huge library of models, or bring your own. Whether that's checkpoints,…" at bounding box center [756, 229] width 698 height 51
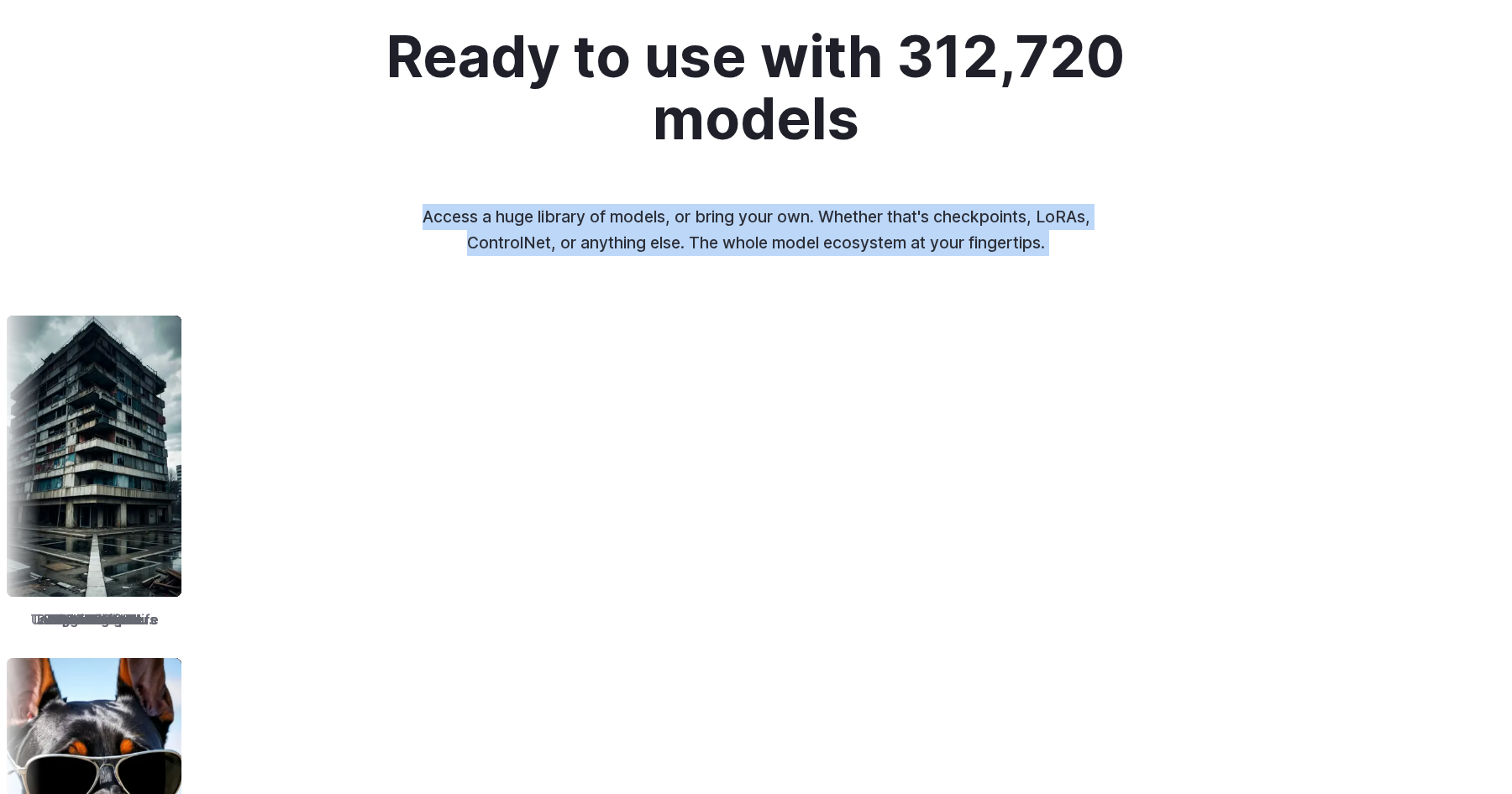
drag, startPoint x: 441, startPoint y: 210, endPoint x: 1055, endPoint y: 260, distance: 616.0
click at [1055, 260] on div "Ready to use with 312,720 models Access a huge library of models, or bring your…" at bounding box center [756, 565] width 1512 height 1078
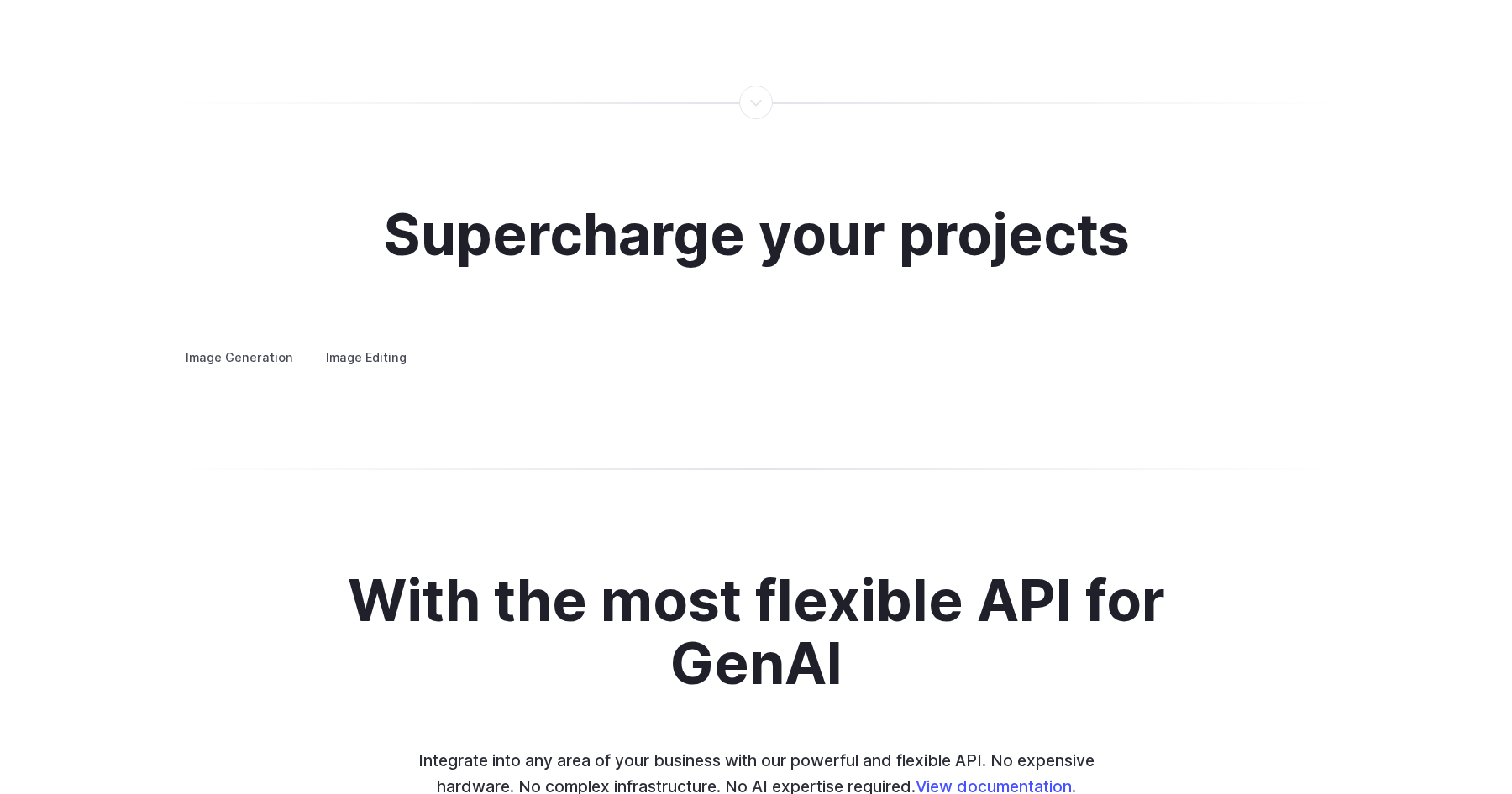
scroll to position [3308, 0]
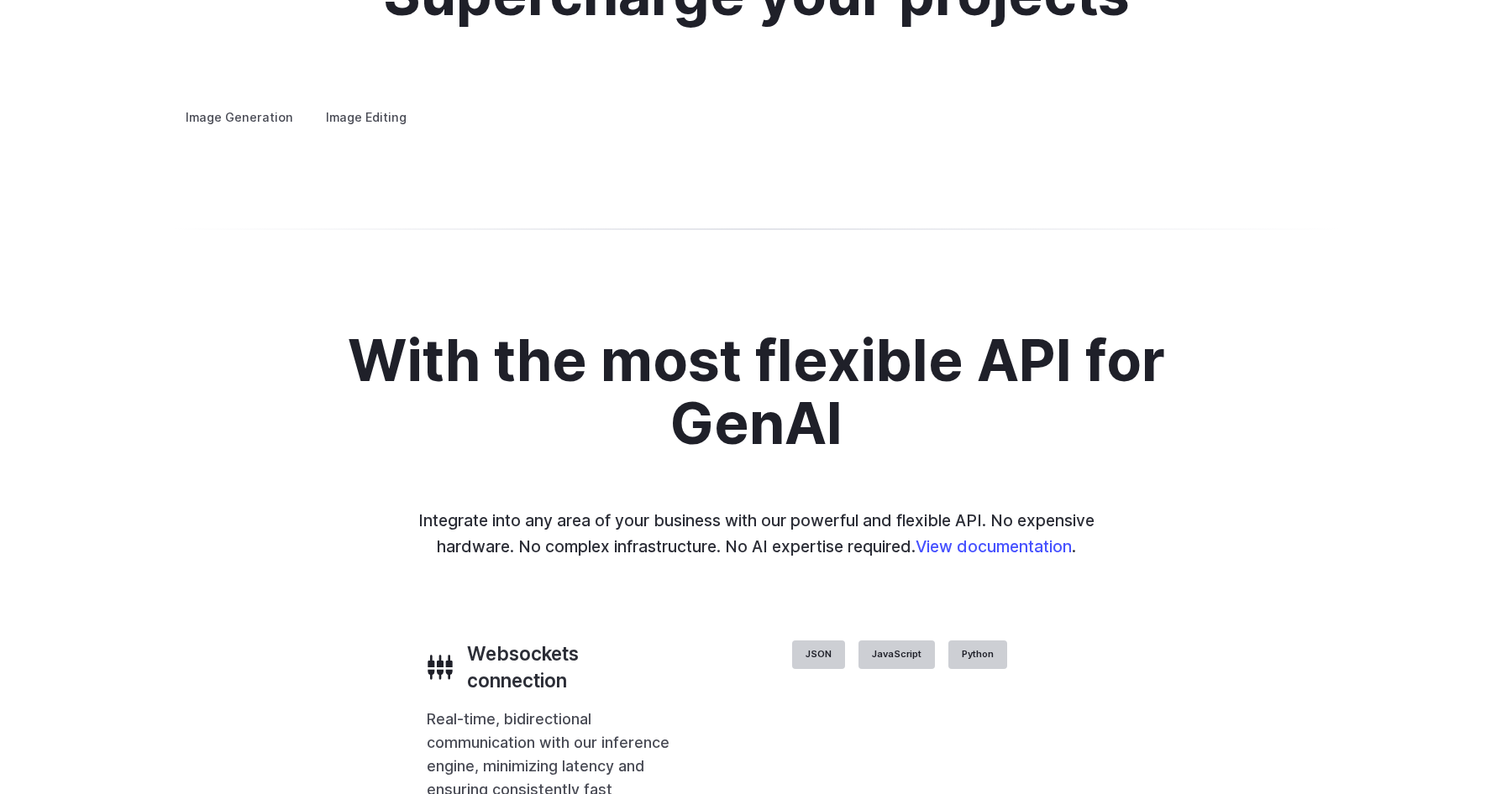
click at [0, 0] on summary "Concept design" at bounding box center [0, 0] width 0 height 0
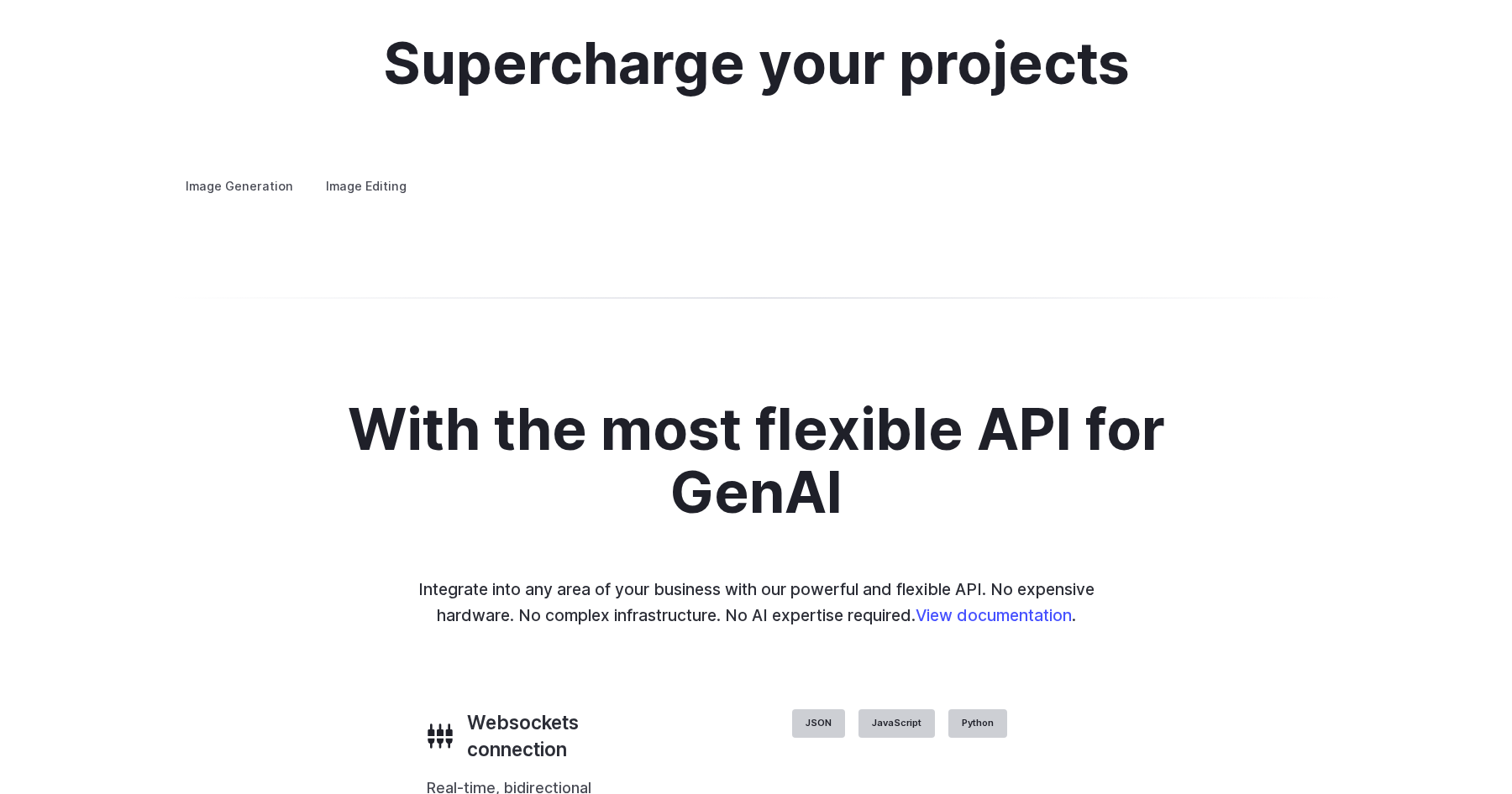
scroll to position [3235, 0]
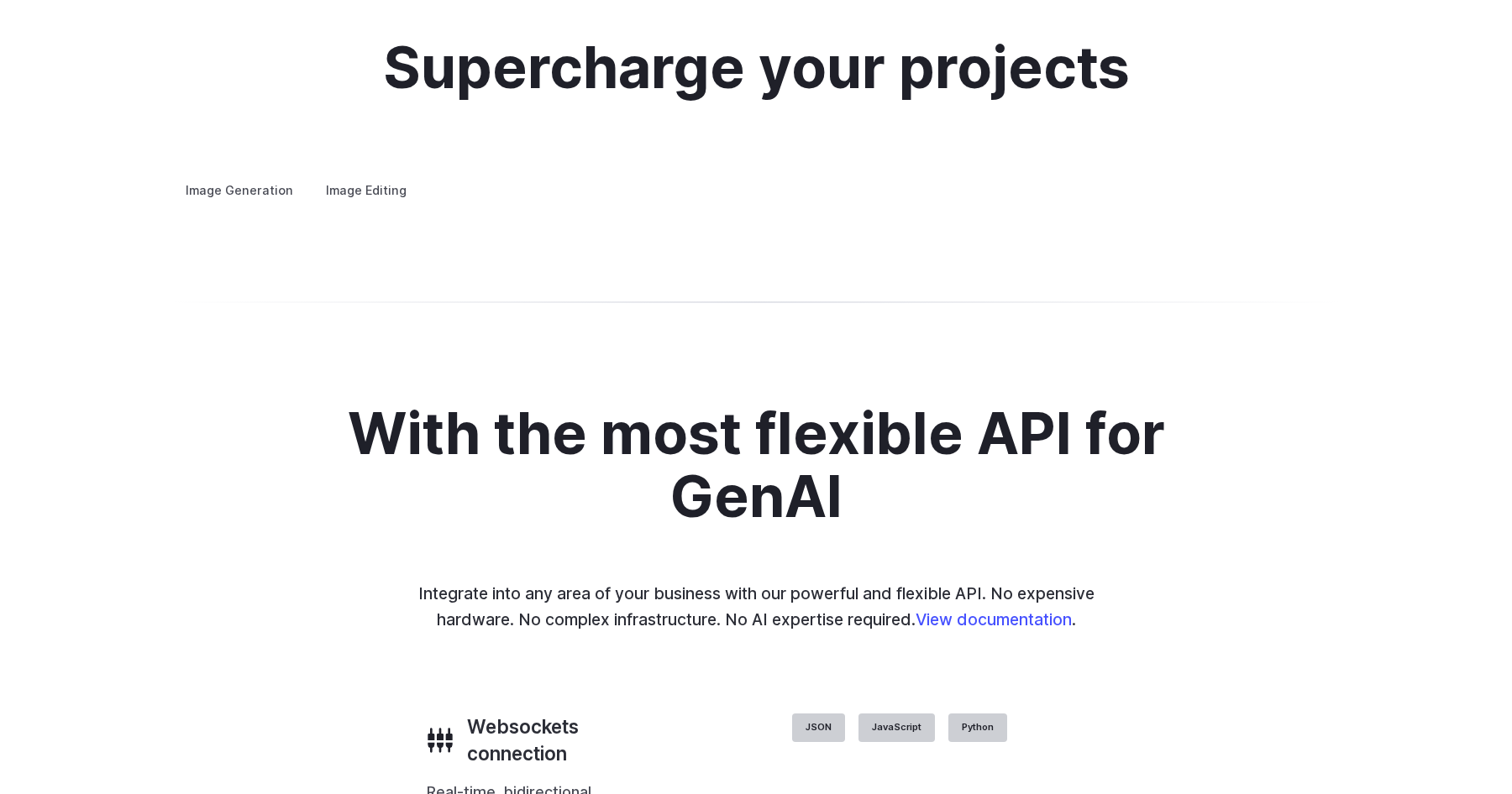
click at [0, 0] on summary "Custom avatars" at bounding box center [0, 0] width 0 height 0
click at [370, 182] on label "Image Editing" at bounding box center [366, 190] width 109 height 29
click at [0, 0] on summary "Inpainting" at bounding box center [0, 0] width 0 height 0
click at [0, 0] on details "Outpainting Extend the boundaries of your images creatively, adding new element…" at bounding box center [0, 0] width 0 height 0
click at [0, 0] on summary "Upscaling" at bounding box center [0, 0] width 0 height 0
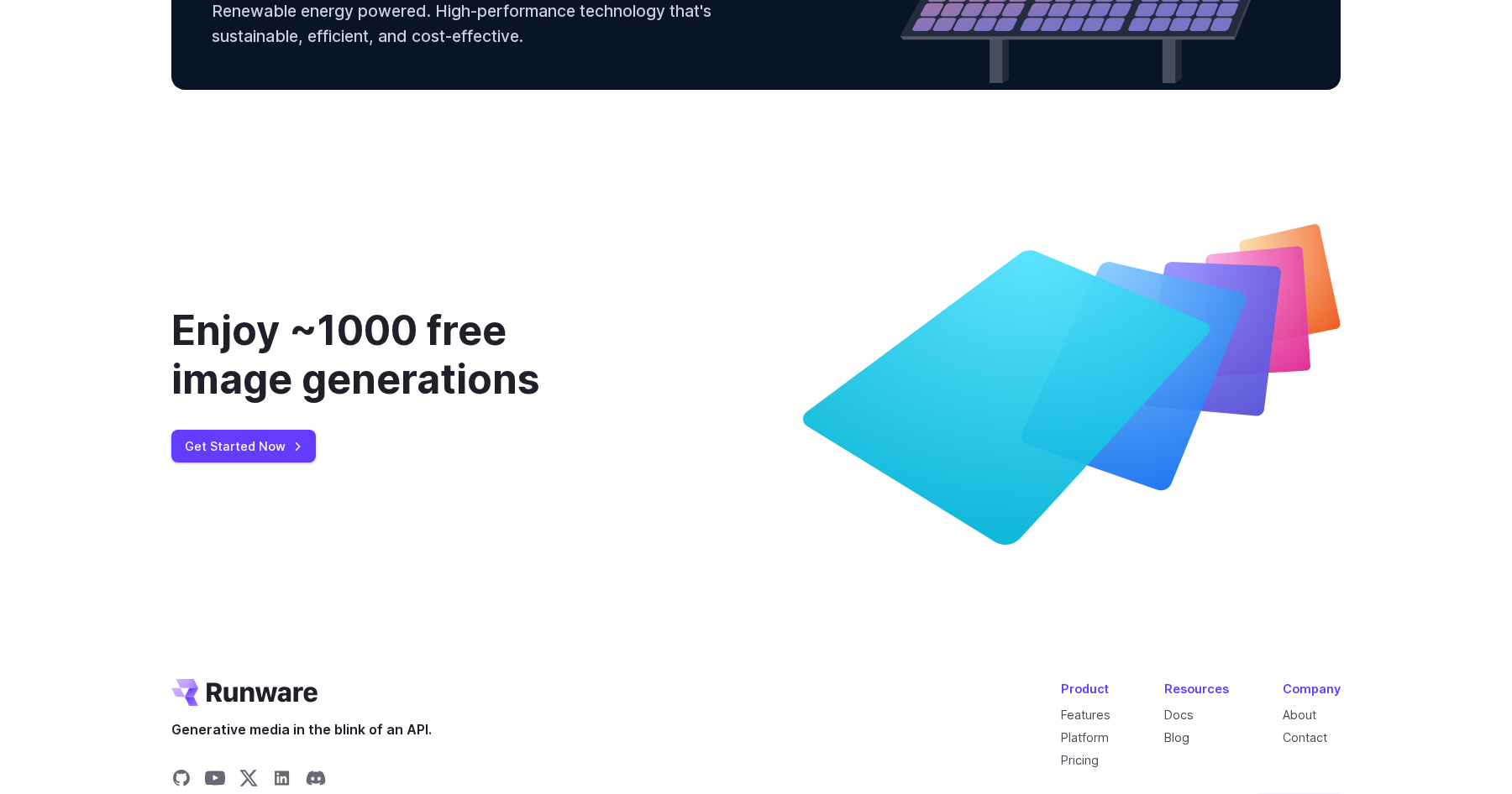
scroll to position [6322, 0]
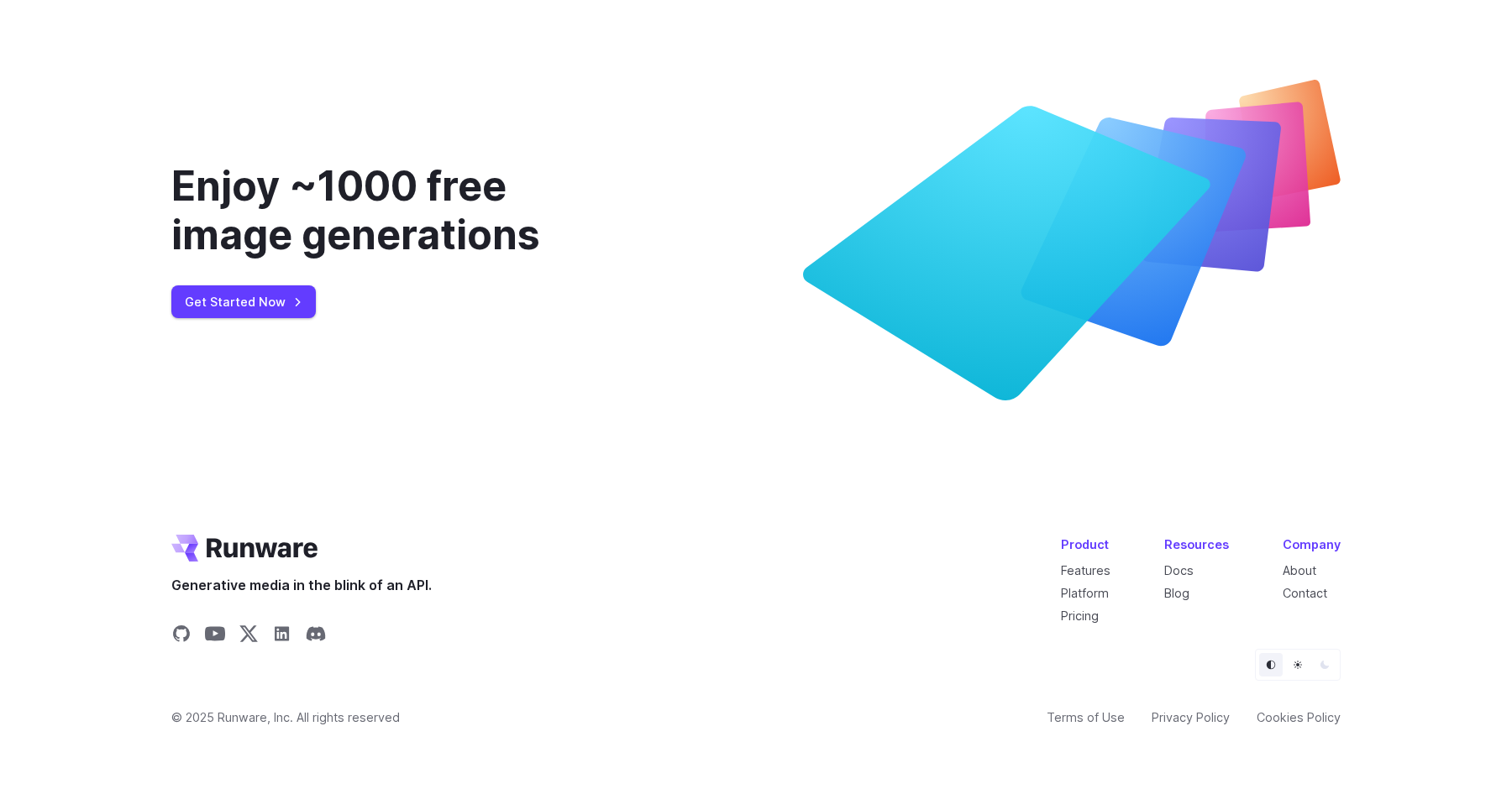
click at [420, 259] on div "Enjoy ~1000 free image generations" at bounding box center [399, 210] width 457 height 97
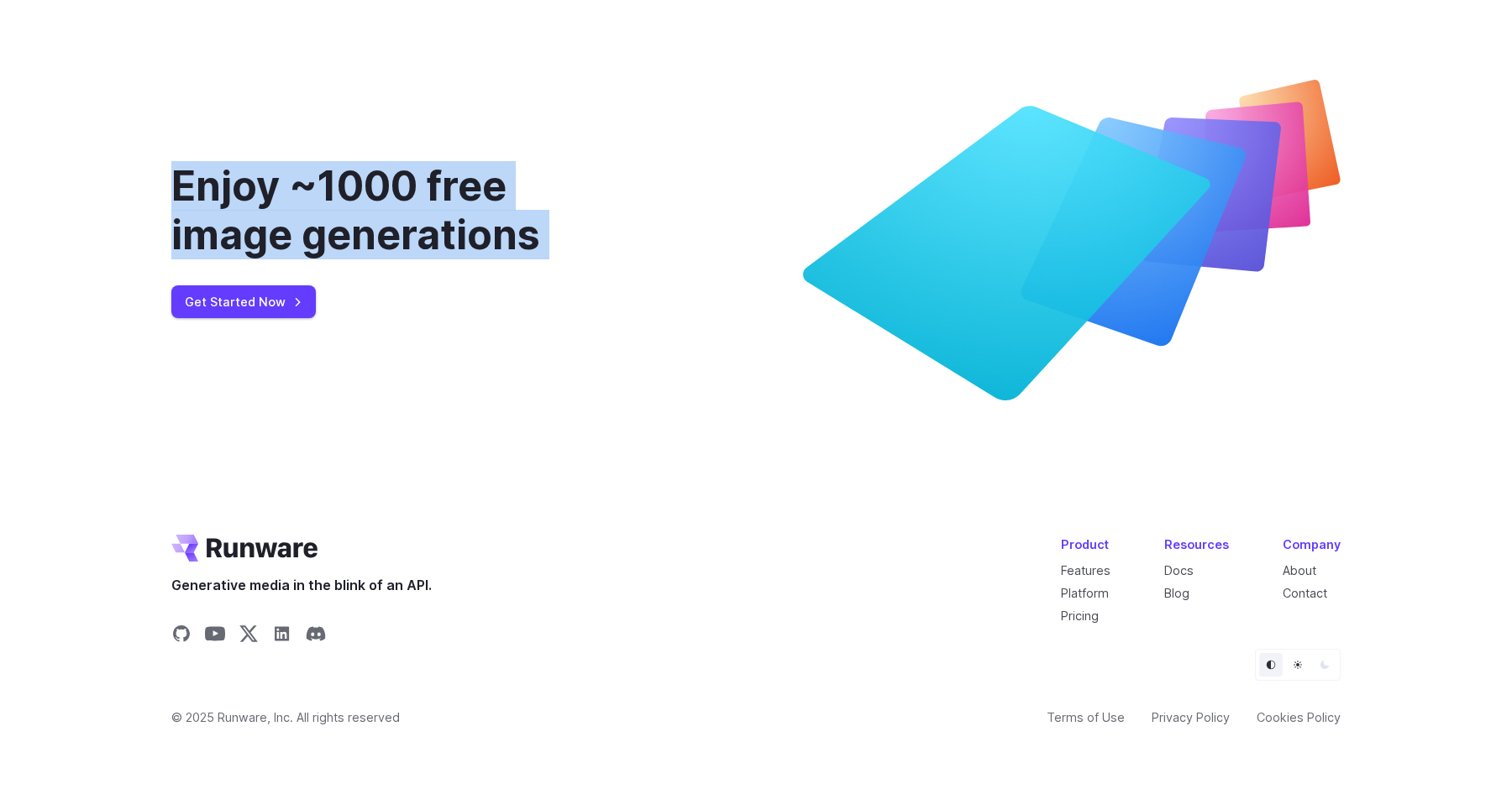
click at [420, 259] on div "Enjoy ~1000 free image generations" at bounding box center [399, 210] width 457 height 97
click at [388, 259] on div "Enjoy ~1000 free image generations" at bounding box center [399, 210] width 457 height 97
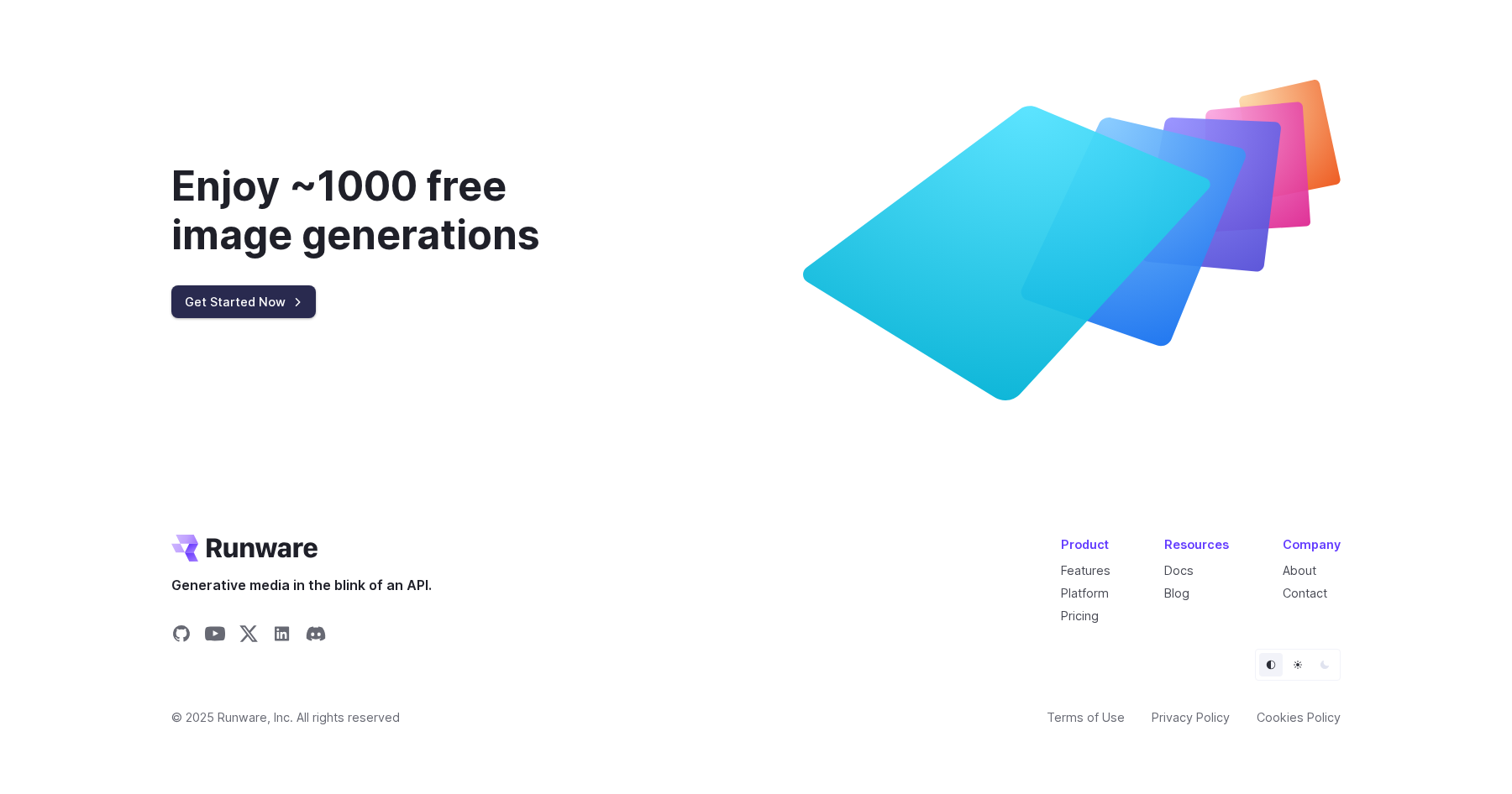
click at [287, 318] on link "Get Started Now" at bounding box center [244, 302] width 144 height 33
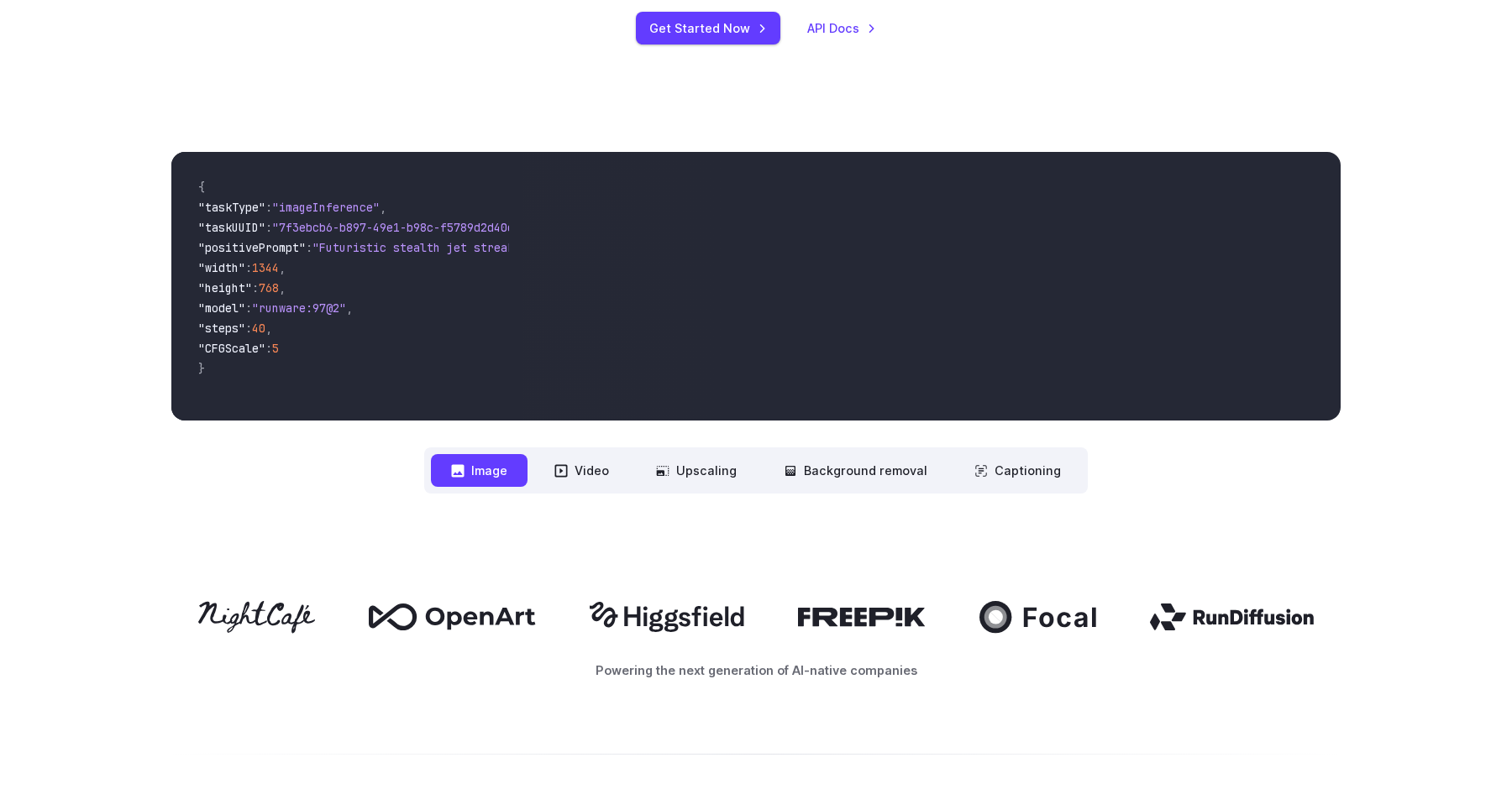
scroll to position [308, 0]
